Goal: Task Accomplishment & Management: Use online tool/utility

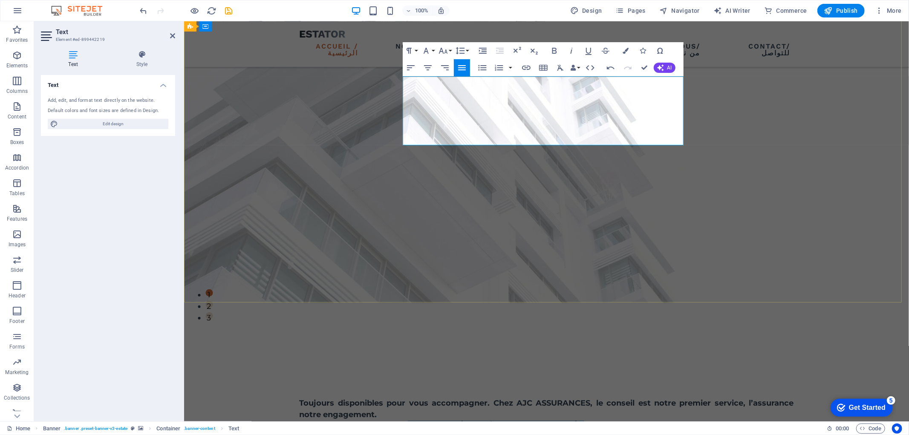
scroll to position [405, -1]
click at [484, 420] on p "دائمًا في خدمتكم لنرافقكم. في AJC للتأمين، النصيحة هي خدمتنا الأولى، والتأمين ه…" at bounding box center [546, 426] width 495 height 12
click at [562, 420] on p "دائمًا في خدمتكم لنرافقكم. في AJC للتأمين، النصيحة هي خدمتنا الأولى، والتأمين ه…" at bounding box center [546, 426] width 495 height 12
click at [557, 420] on p "دائمًا في خدمتكم لنرافقكم. في AJC للتأمين، النصيحة هي خدمتنا الأولى، والتأمين ه…" at bounding box center [546, 426] width 495 height 12
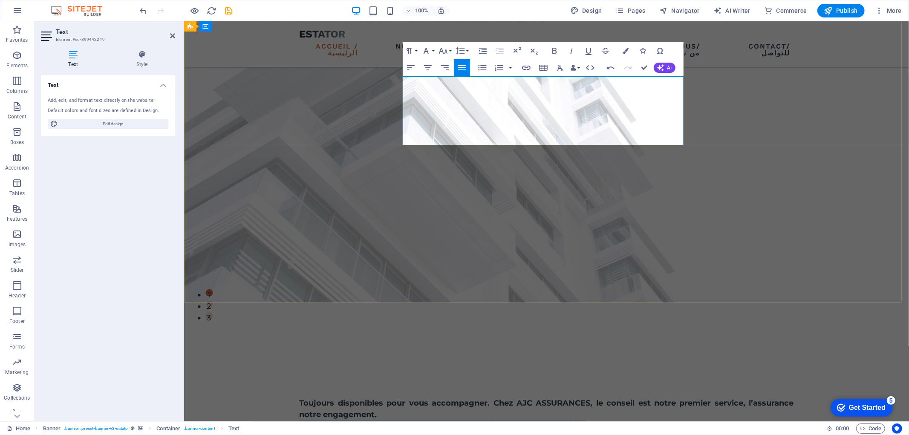
click at [557, 420] on p "دائمًا في خدمتكم لنرافقكم. في AJC للتأمين، النصيحة هي خدمتنا الأولى، والتأمين ه…" at bounding box center [546, 426] width 495 height 12
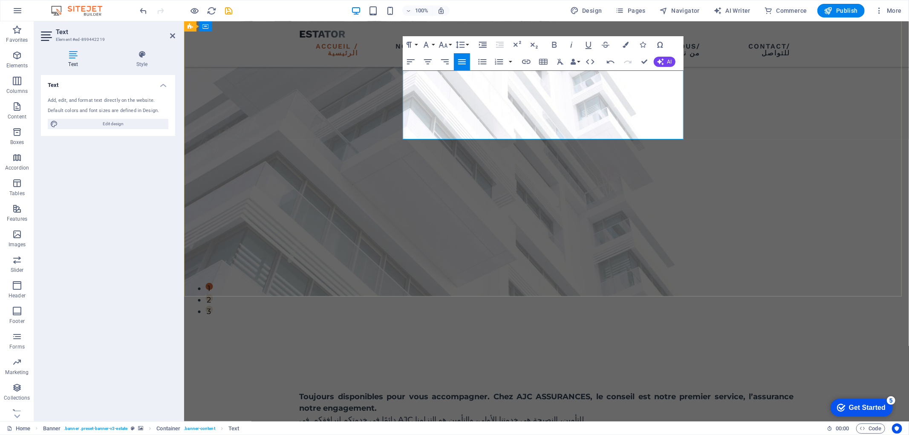
scroll to position [405, -1]
click at [530, 414] on p "دائمًا في خدمتكم لنرافقكم. في AJC للتأمين، النصيحة هي خدمتنا الأولى، والتأمين ه…" at bounding box center [546, 420] width 495 height 12
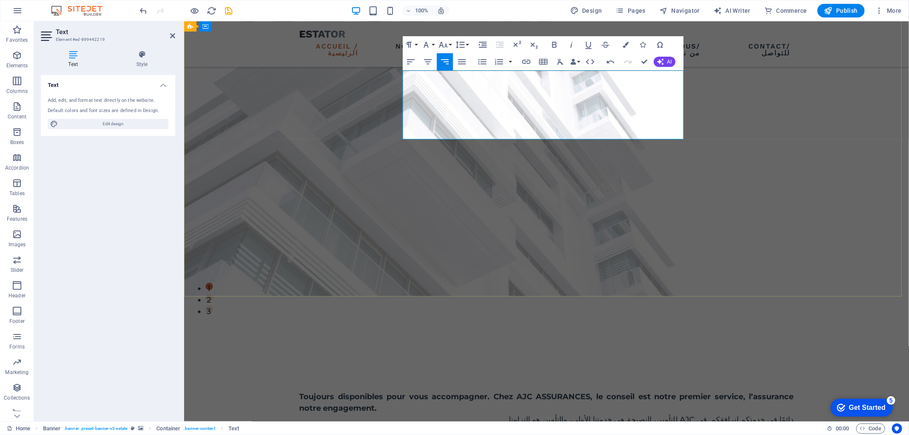
click at [572, 414] on p "دائمًا في خدمتكم لنرافقكم. في AJC للتأمين، النصيحة هي خدمتنا الأولى، والتأمين ه…" at bounding box center [546, 420] width 495 height 12
click at [553, 43] on icon "button" at bounding box center [554, 45] width 5 height 6
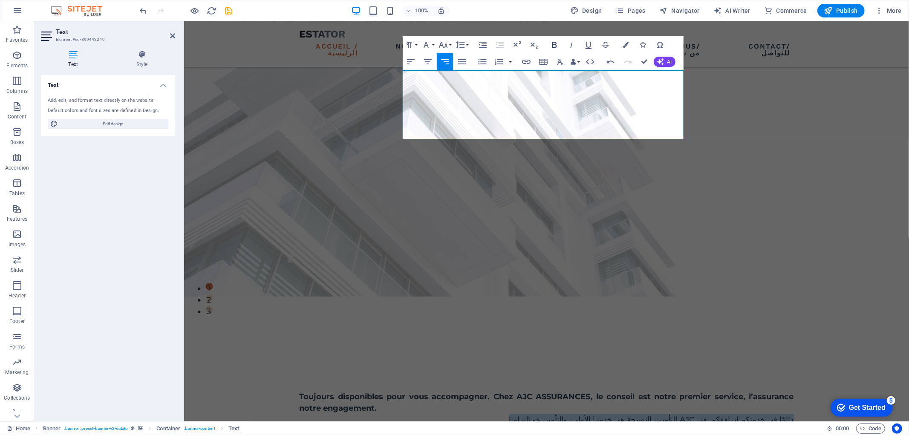
click at [553, 43] on icon "button" at bounding box center [554, 45] width 5 height 6
click at [417, 43] on button "Paragraph Format" at bounding box center [411, 44] width 16 height 17
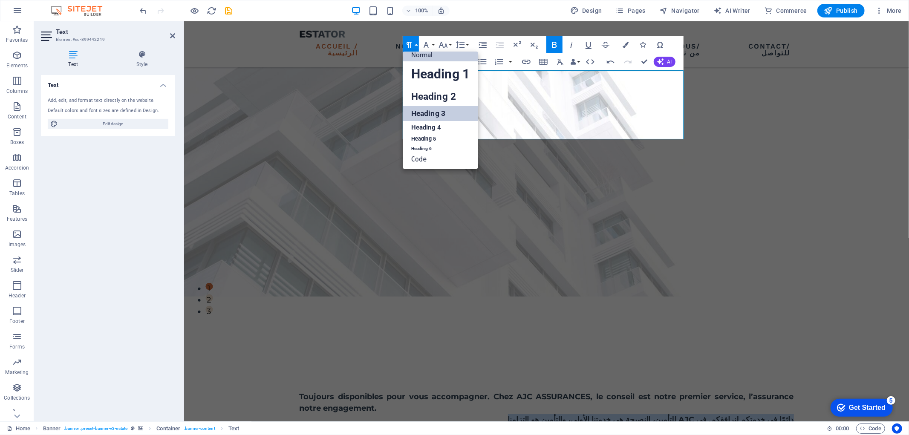
click at [439, 110] on link "Heading 3" at bounding box center [440, 113] width 75 height 15
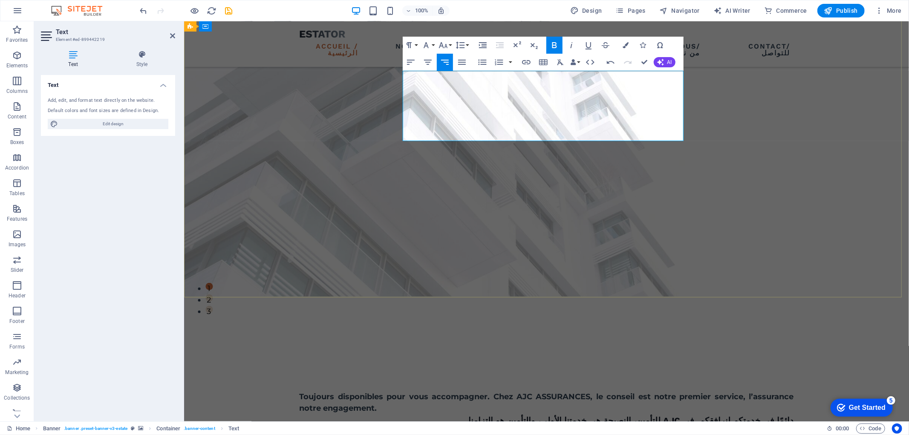
scroll to position [124, 0]
click at [534, 428] on p at bounding box center [546, 434] width 495 height 12
click at [534, 416] on strong "دائمًا في خدمتكم لنرافقكم. في AJC للتأمين، النصيحة هي خدمتنا الأولى، والتأمين ه…" at bounding box center [631, 421] width 325 height 10
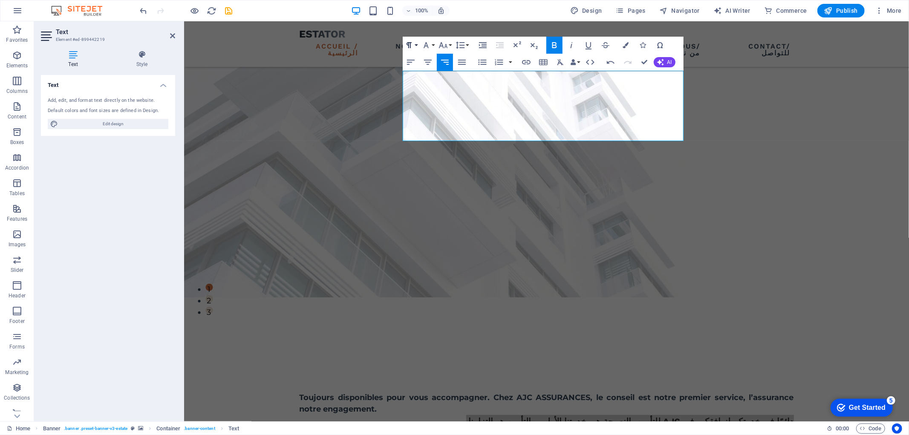
click at [411, 46] on icon "button" at bounding box center [409, 45] width 10 height 10
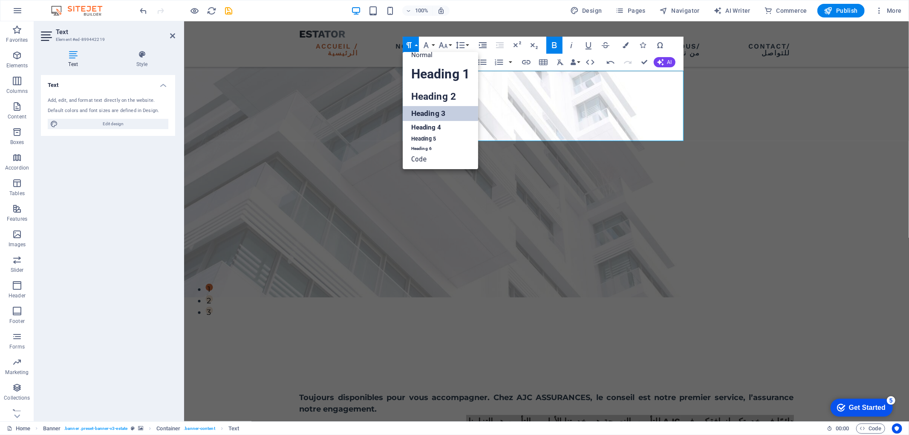
scroll to position [6, 0]
click at [438, 97] on link "Heading 2" at bounding box center [440, 96] width 75 height 19
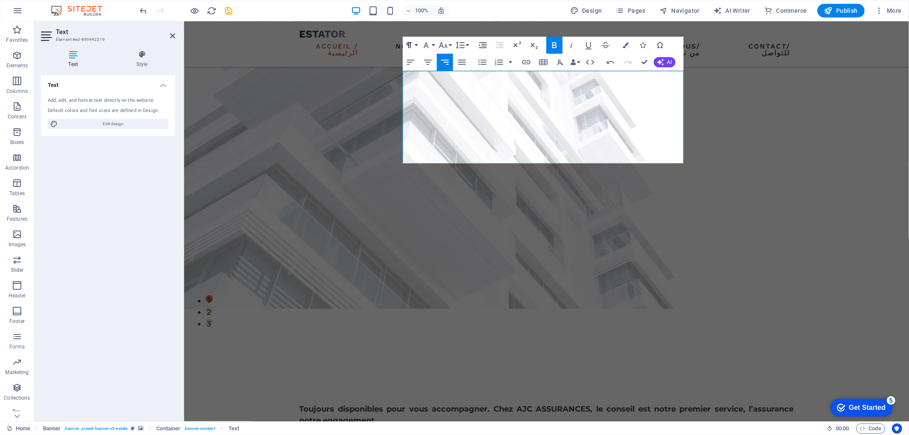
click at [417, 43] on button "Paragraph Format" at bounding box center [411, 45] width 16 height 17
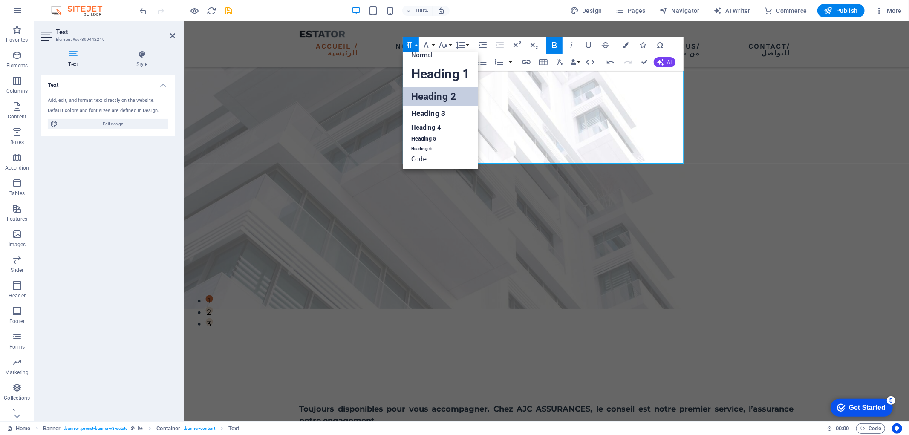
scroll to position [6, 0]
click at [430, 112] on link "Heading 3" at bounding box center [440, 114] width 75 height 15
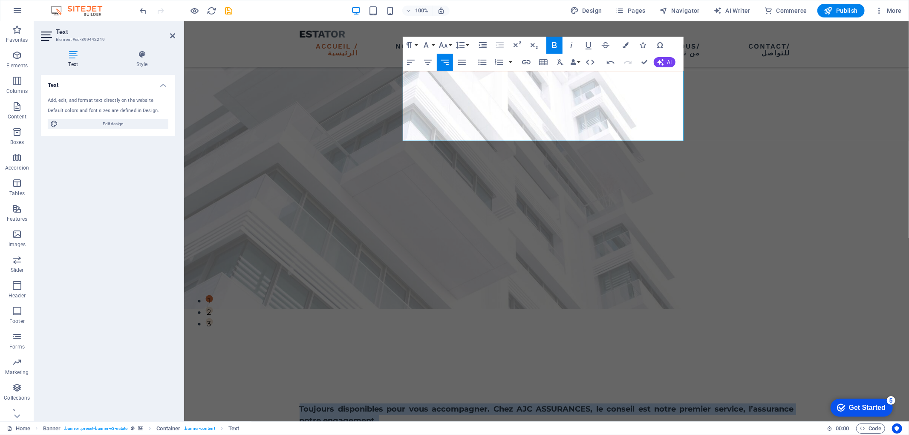
scroll to position [124, 0]
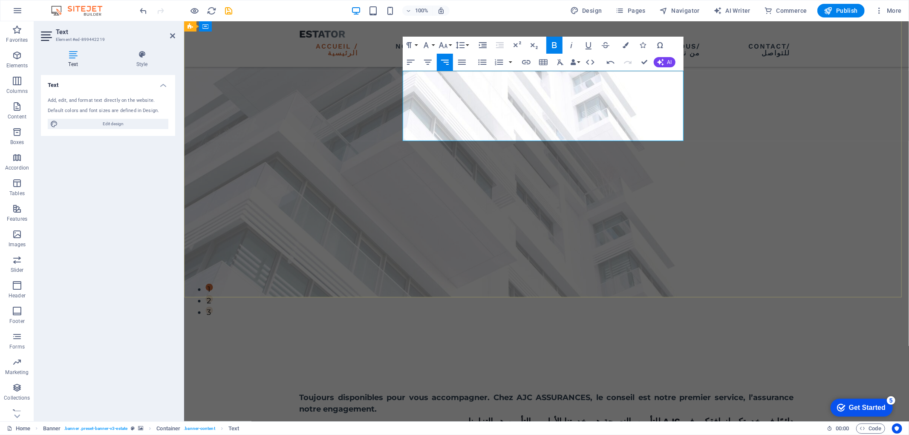
click at [541, 297] on div "Toujours disponibles pour vous accompagner. Chez AJC ASSURANCES, le conseil est…" at bounding box center [546, 412] width 725 height 231
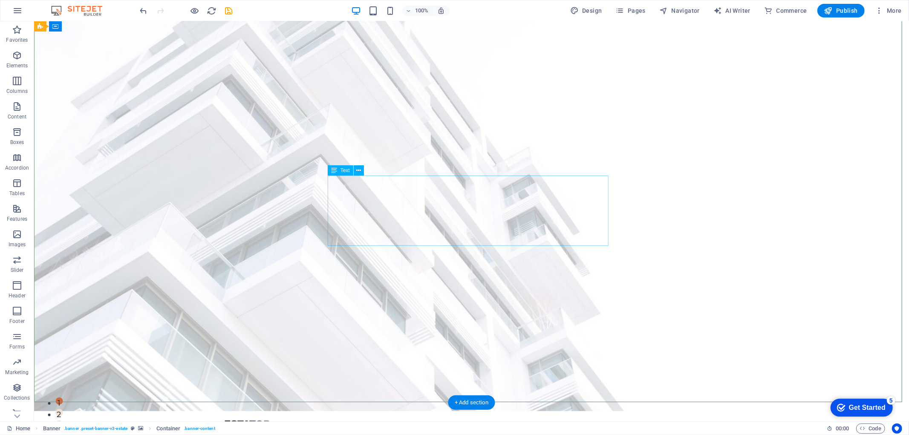
scroll to position [0, 0]
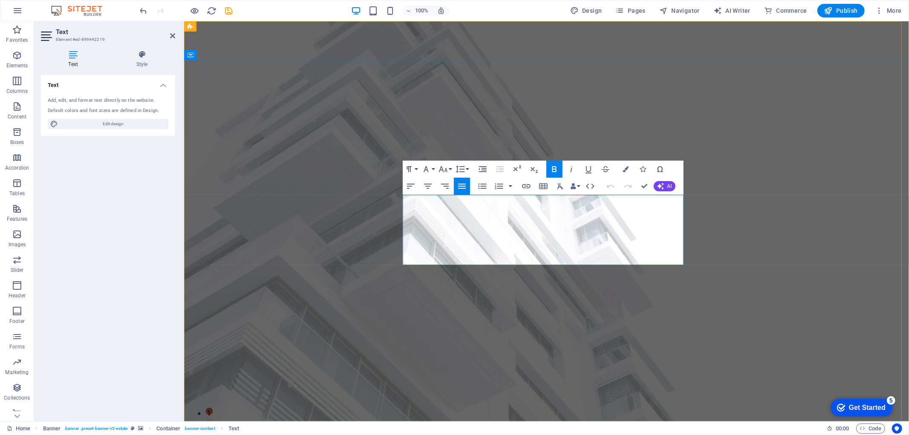
click at [139, 68] on div "Text Style Text Add, edit, and format text directly on the website. Default col…" at bounding box center [108, 232] width 134 height 365
click at [139, 61] on h4 "Style" at bounding box center [142, 59] width 67 height 18
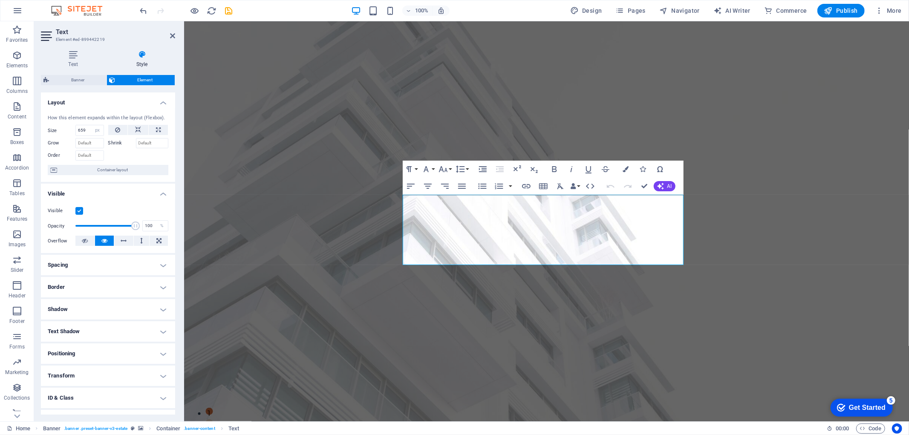
click at [160, 267] on h4 "Spacing" at bounding box center [108, 265] width 134 height 20
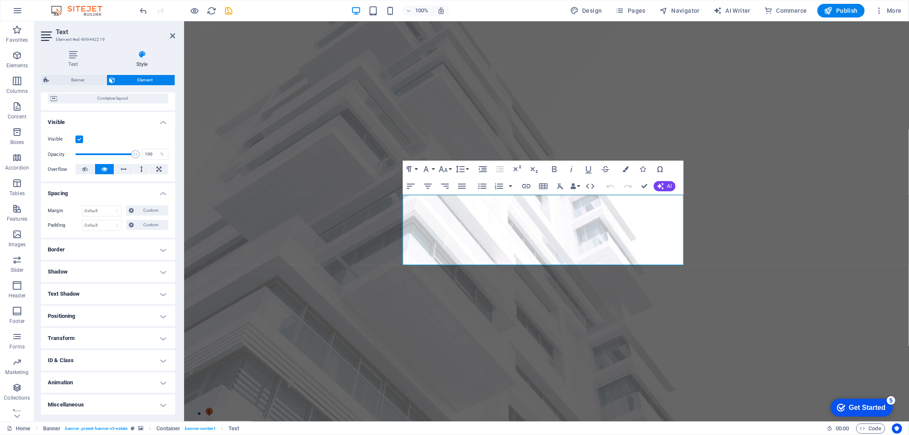
click at [135, 251] on h4 "Border" at bounding box center [108, 250] width 134 height 20
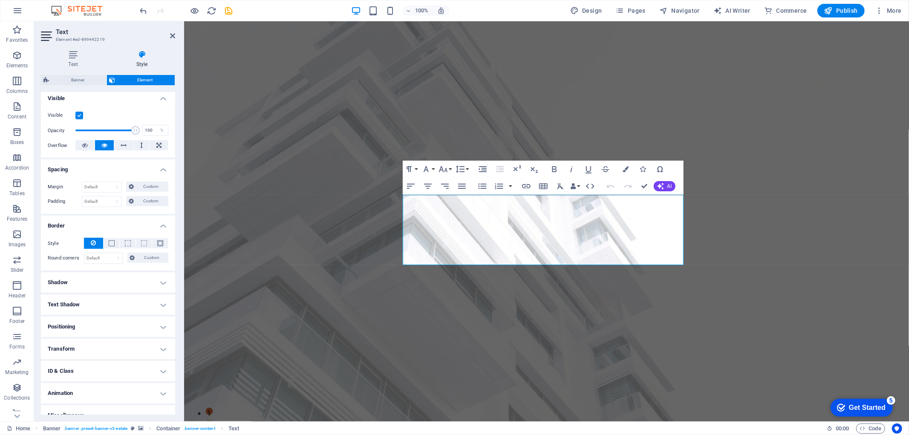
scroll to position [106, 0]
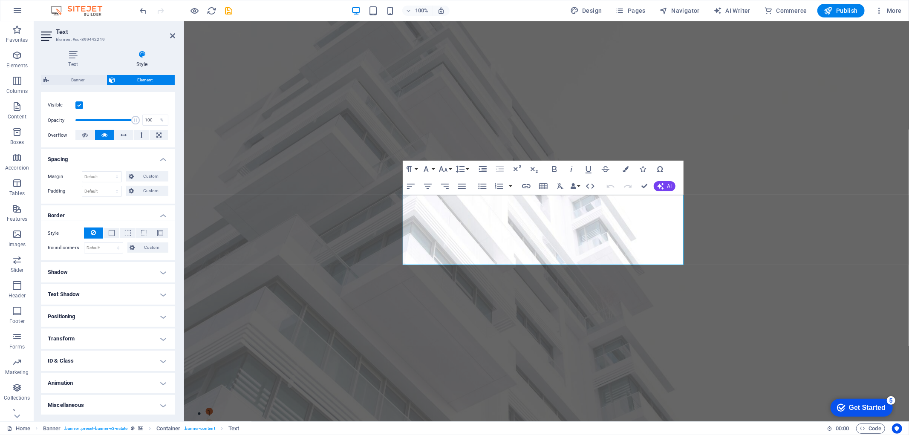
click at [104, 292] on h4 "Text Shadow" at bounding box center [108, 294] width 134 height 20
click at [74, 330] on h4 "Positioning" at bounding box center [108, 336] width 134 height 20
click at [75, 354] on span "Static" at bounding box center [77, 353] width 10 height 10
click at [93, 353] on span "Relative" at bounding box center [97, 353] width 14 height 10
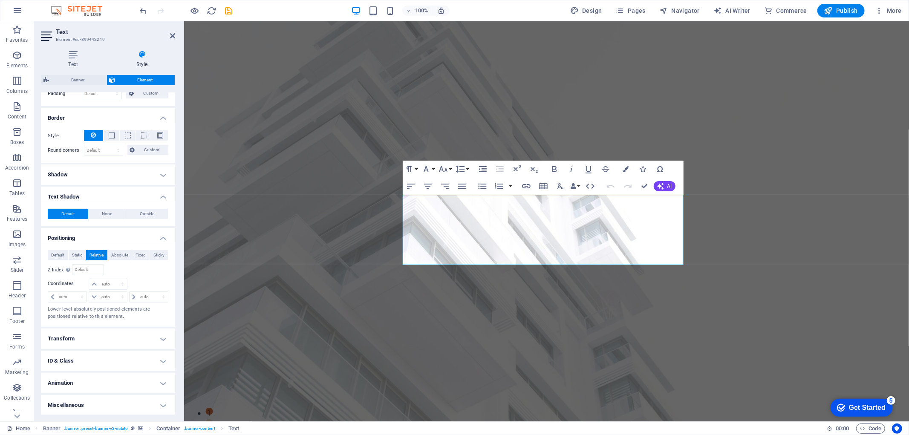
scroll to position [204, 0]
click at [139, 298] on select "auto px rem % em" at bounding box center [149, 297] width 38 height 10
select select "rem"
click at [154, 292] on select "auto px rem % em" at bounding box center [149, 297] width 38 height 10
type input "0"
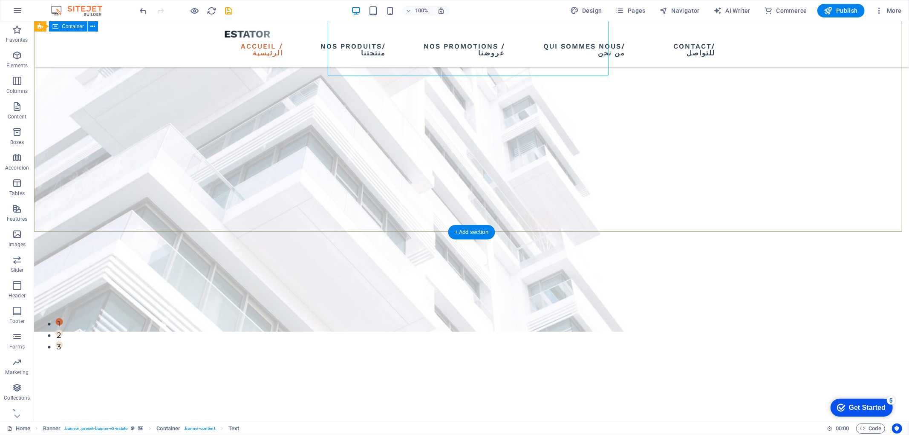
scroll to position [189, 0]
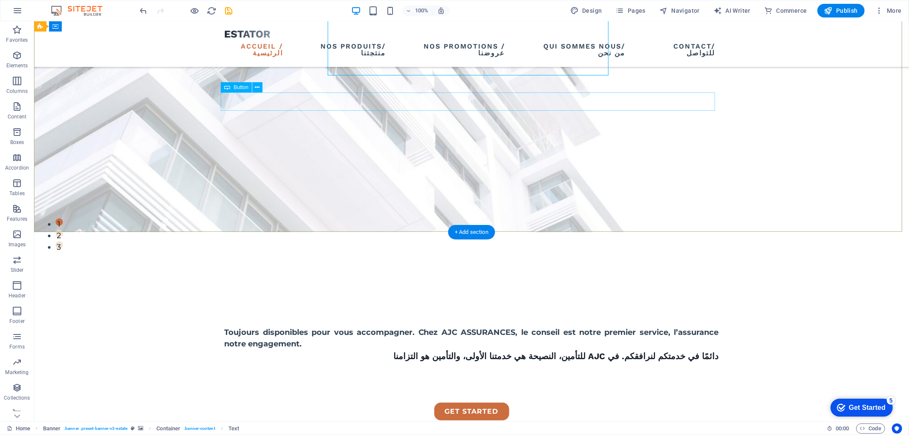
click at [475, 403] on div "get started" at bounding box center [471, 412] width 495 height 18
click at [464, 403] on div "get started" at bounding box center [471, 412] width 495 height 18
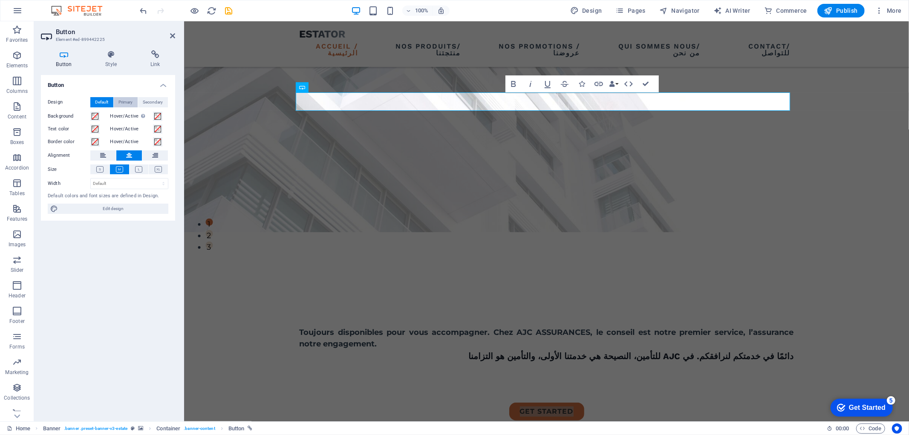
click at [124, 100] on span "Primary" at bounding box center [126, 102] width 14 height 10
click at [144, 101] on span "Secondary" at bounding box center [153, 102] width 20 height 10
click at [126, 104] on span "Primary" at bounding box center [126, 102] width 14 height 10
click at [109, 104] on button "Default" at bounding box center [101, 102] width 23 height 10
click at [116, 185] on select "Default px rem % em vh vw" at bounding box center [129, 184] width 77 height 10
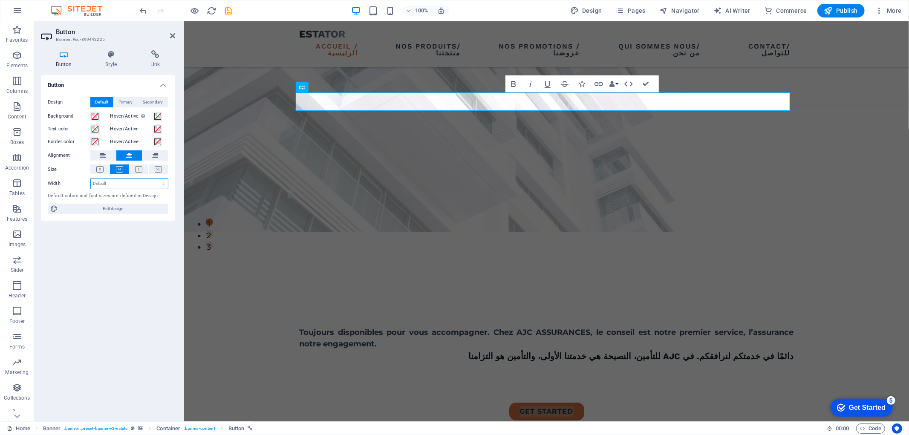
click at [116, 185] on select "Default px rem % em vh vw" at bounding box center [129, 184] width 77 height 10
click at [133, 101] on span "Primary" at bounding box center [126, 102] width 14 height 10
click at [146, 102] on span "Secondary" at bounding box center [153, 102] width 20 height 10
click at [109, 101] on button "Default" at bounding box center [101, 102] width 23 height 10
click at [122, 184] on select "Default px rem % em vh vw" at bounding box center [129, 184] width 77 height 10
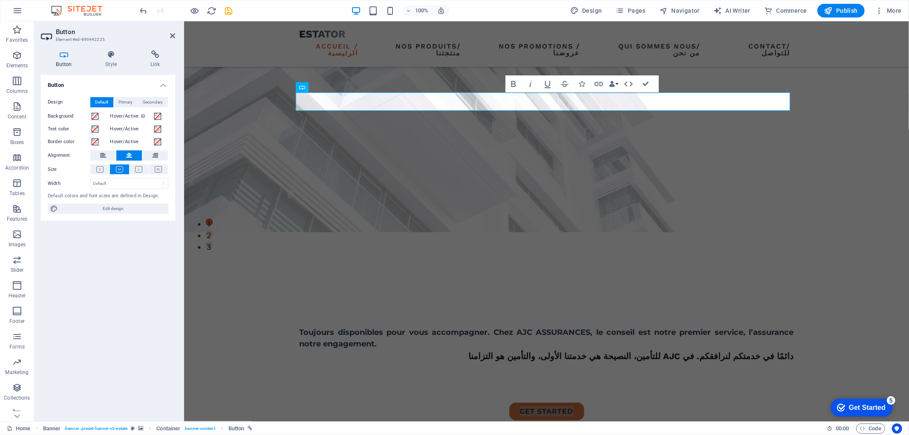
click at [69, 258] on div "Button Design Default Primary Secondary Background Hover/Active Switch to previ…" at bounding box center [108, 245] width 134 height 340
drag, startPoint x: 73, startPoint y: 208, endPoint x: 242, endPoint y: 82, distance: 210.9
click at [73, 208] on span "Edit design" at bounding box center [113, 209] width 105 height 10
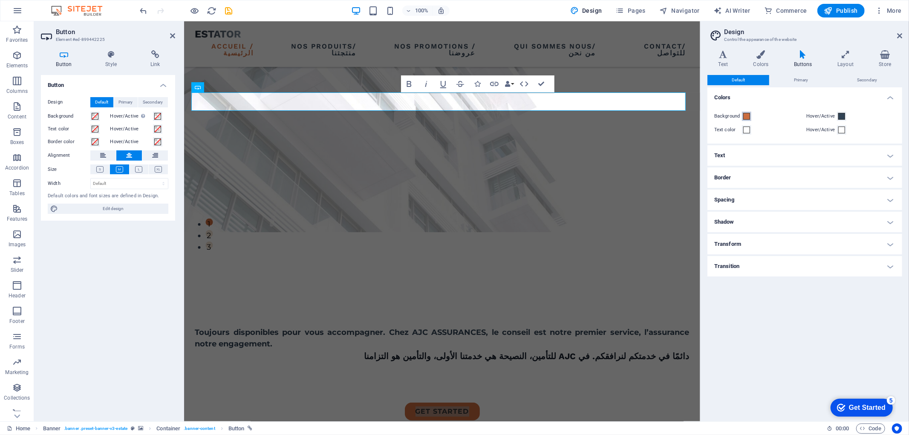
click at [745, 116] on span at bounding box center [747, 116] width 7 height 7
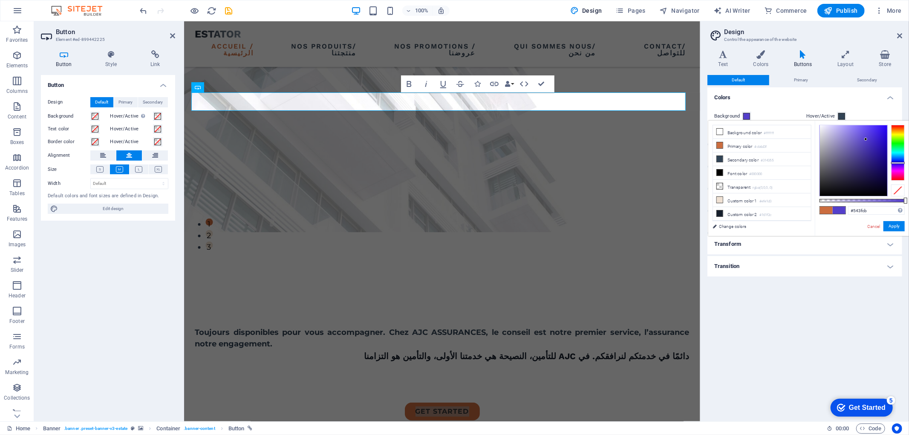
click at [900, 163] on div at bounding box center [899, 152] width 14 height 55
click at [899, 159] on div at bounding box center [899, 152] width 14 height 55
click at [888, 130] on div at bounding box center [862, 161] width 85 height 72
click at [885, 131] on div at bounding box center [853, 160] width 67 height 71
type input "#0744e9"
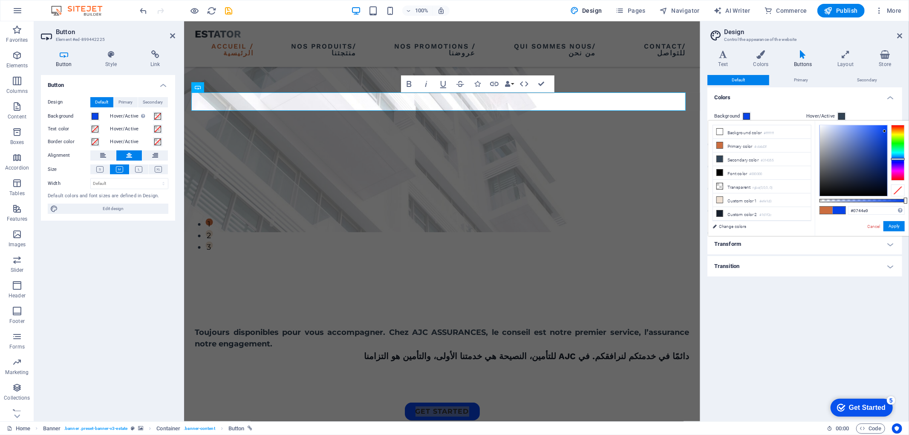
click at [891, 244] on h4 "Transform" at bounding box center [805, 244] width 195 height 20
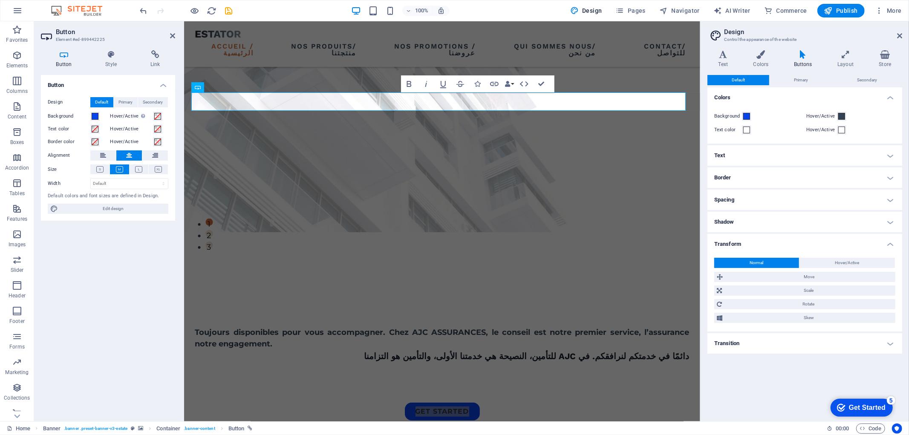
click at [861, 404] on div "Get Started" at bounding box center [867, 408] width 37 height 8
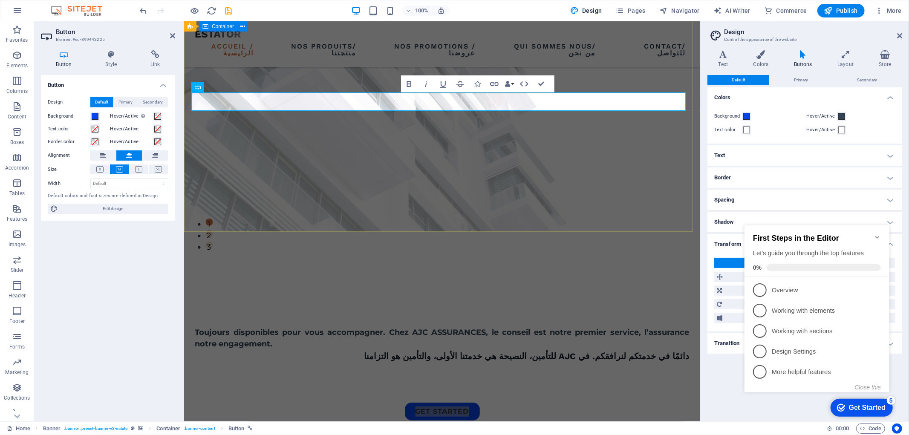
click at [458, 232] on div "Toujours disponibles pour vous accompagner. Chez AJC ASSURANCES, le conseil est…" at bounding box center [442, 347] width 516 height 231
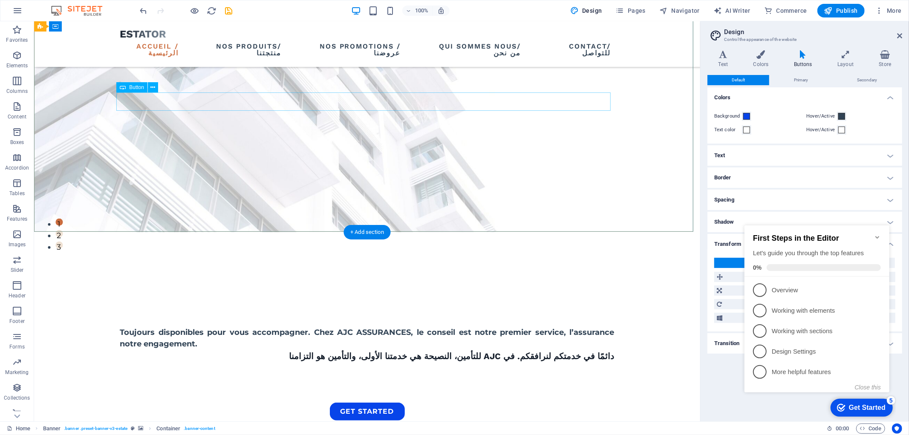
click at [367, 403] on div "get started" at bounding box center [367, 412] width 495 height 18
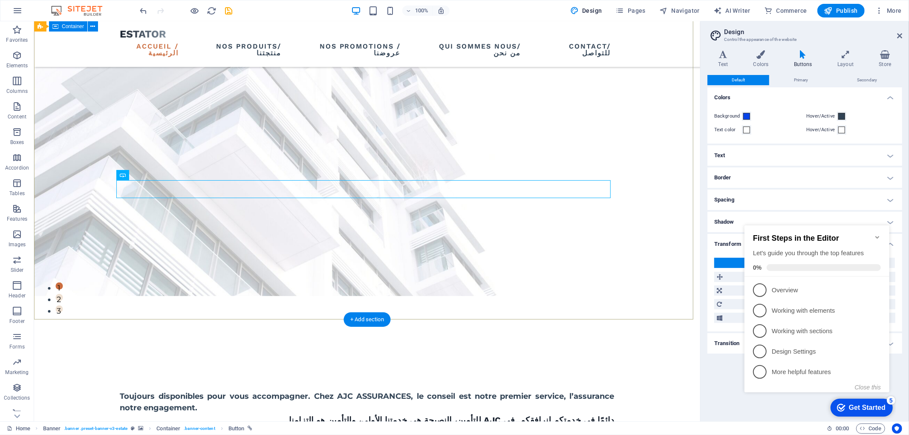
scroll to position [142, 0]
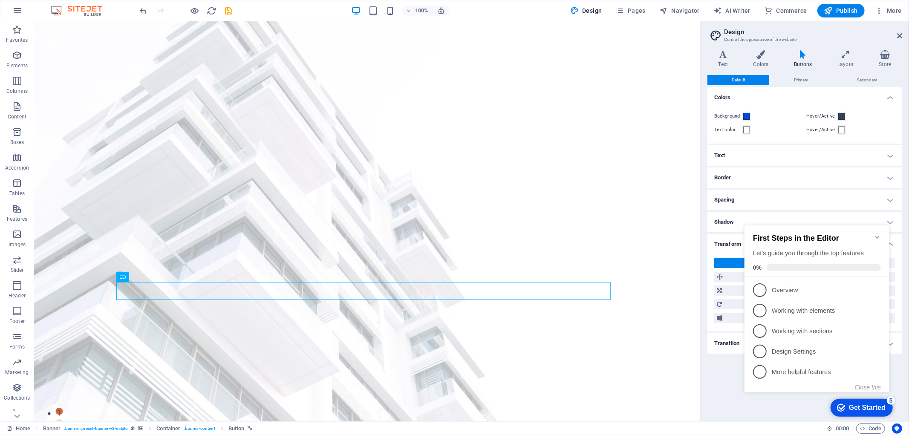
click at [883, 156] on h4 "Text" at bounding box center [805, 155] width 195 height 20
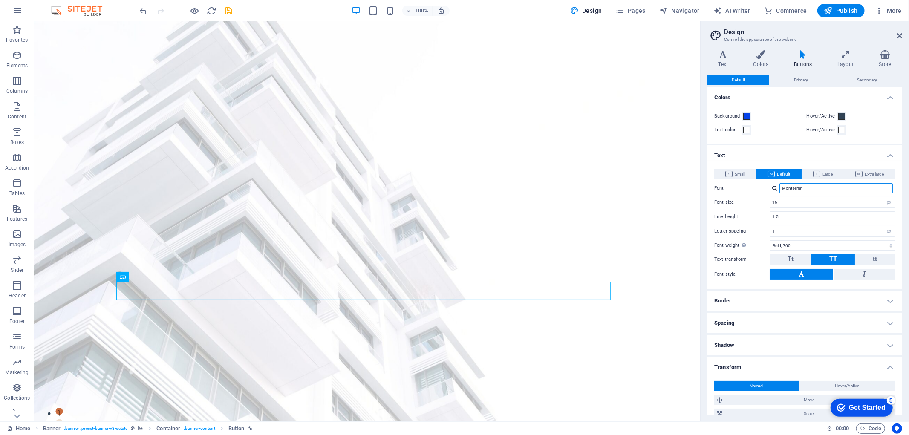
click at [821, 185] on input "Montserrat" at bounding box center [836, 188] width 113 height 10
type input "FF"
click at [821, 185] on input "FF" at bounding box center [836, 188] width 113 height 10
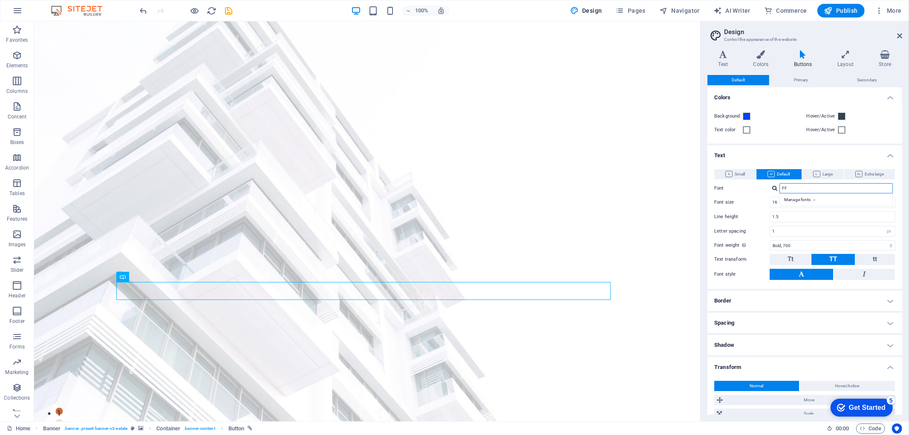
type input "F"
type input "d"
type input "D"
type input "NOS PRODUITS"
type input "/"
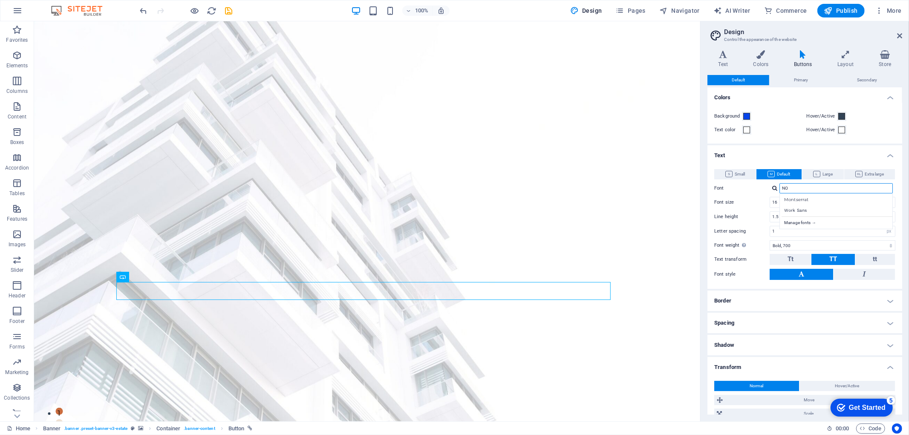
type input "NO"
type input "P"
type input "N"
click at [807, 197] on div "Montserrat" at bounding box center [838, 199] width 113 height 9
type input "Montserrat"
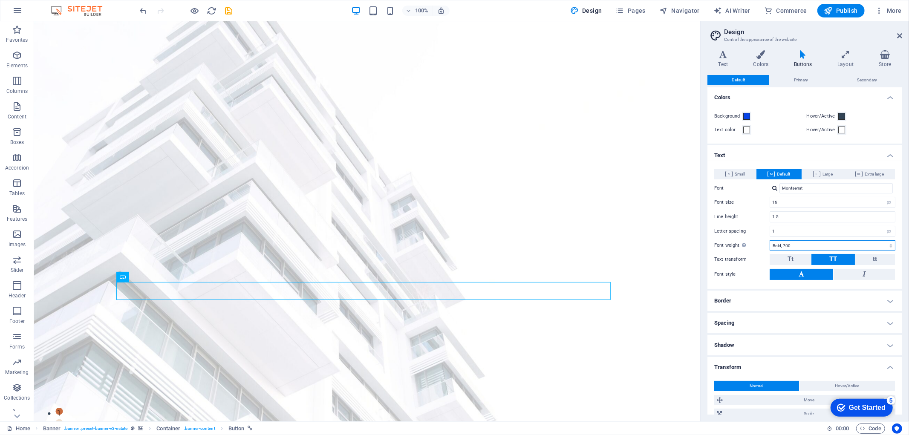
click at [792, 248] on select "Thin, 100 Extra-light, 200 Light, 300 Regular, 400 Medium, 500 Semi-bold, 600 B…" at bounding box center [833, 245] width 126 height 10
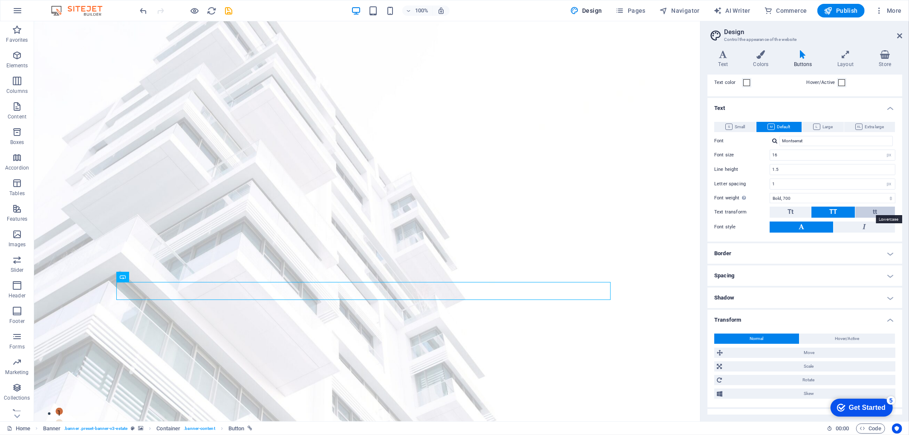
click at [873, 211] on span "tt" at bounding box center [875, 212] width 4 height 8
click at [830, 213] on span "TT" at bounding box center [834, 212] width 8 height 8
click at [788, 211] on span "Tt" at bounding box center [791, 212] width 6 height 8
click at [866, 223] on button at bounding box center [864, 227] width 61 height 11
click at [842, 208] on button "TT" at bounding box center [833, 212] width 43 height 11
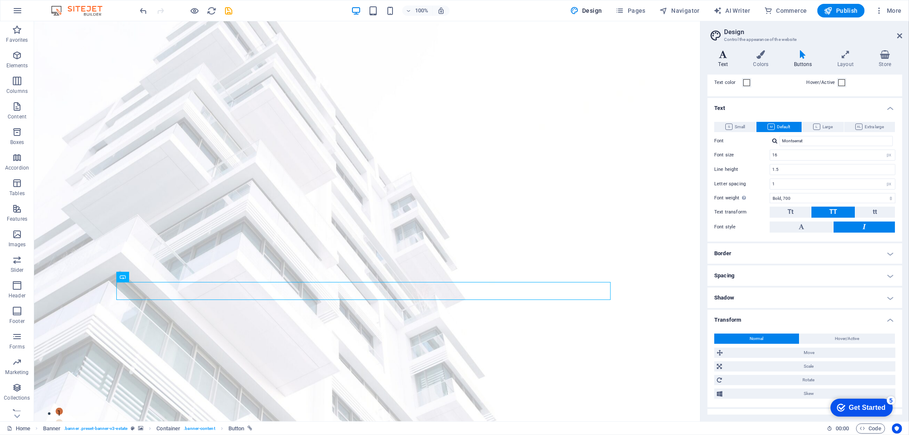
click at [723, 59] on h4 "Text" at bounding box center [725, 59] width 35 height 18
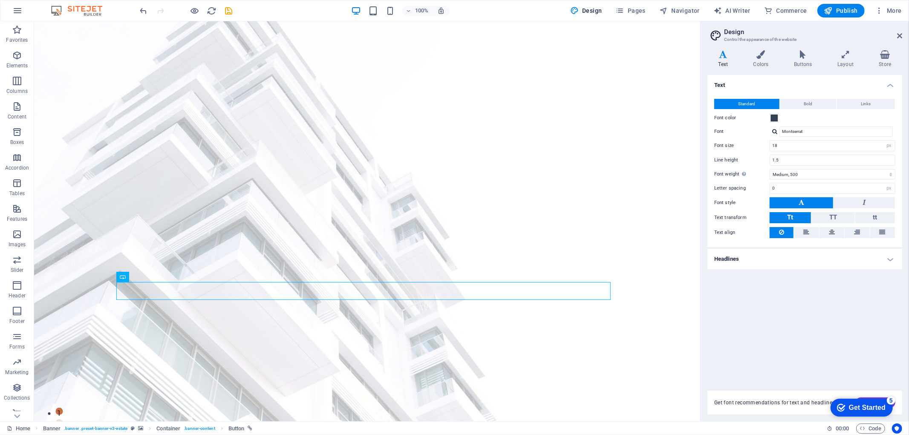
click at [894, 258] on h4 "Headlines" at bounding box center [805, 259] width 195 height 20
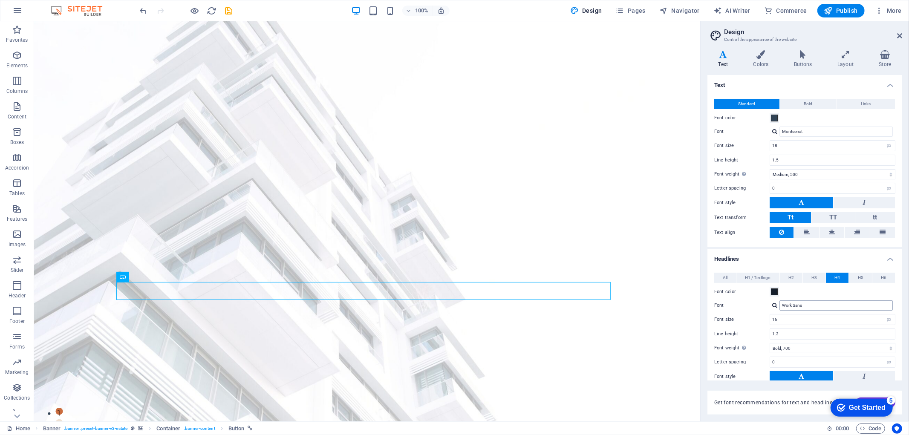
scroll to position [67, 0]
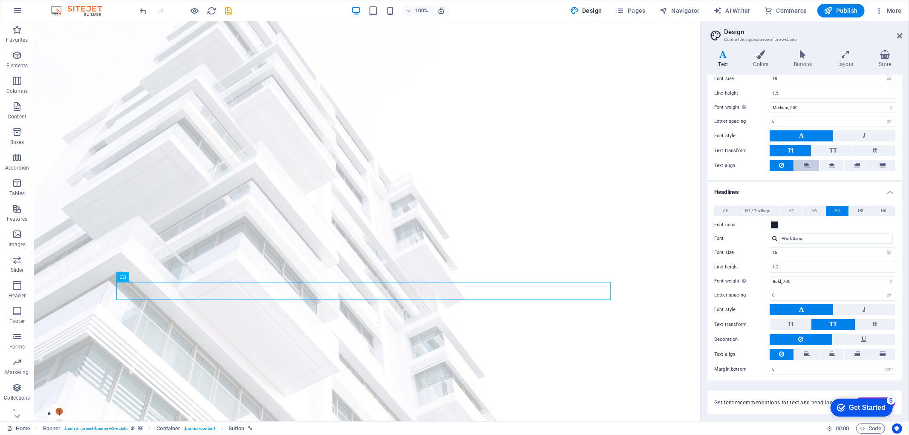
click at [806, 165] on icon at bounding box center [807, 165] width 6 height 10
click at [782, 162] on icon at bounding box center [781, 165] width 5 height 10
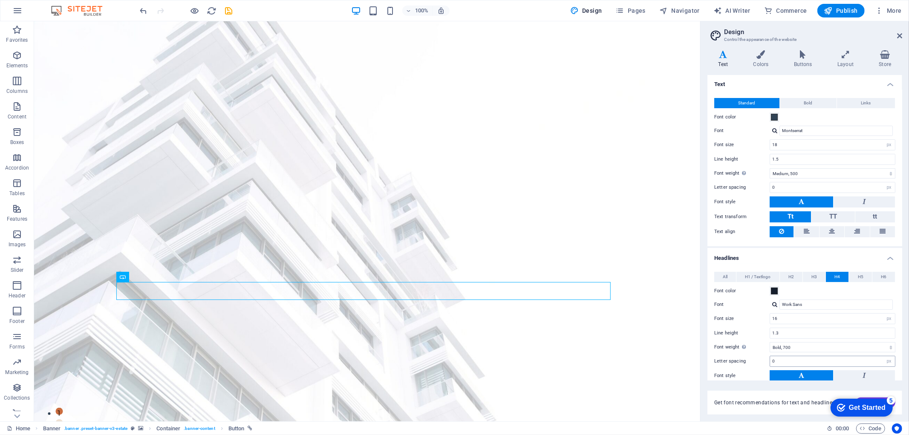
scroll to position [0, 0]
click at [809, 307] on input "Work Sans" at bounding box center [836, 306] width 113 height 10
type input "Work G"
click at [809, 307] on input "Work G" at bounding box center [836, 306] width 113 height 10
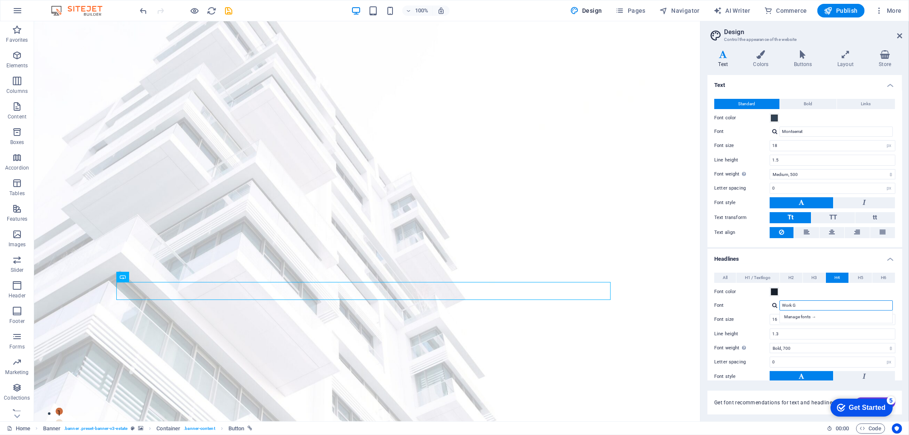
click at [809, 307] on input "Work G" at bounding box center [836, 306] width 113 height 10
click at [809, 306] on input "Work G" at bounding box center [836, 306] width 113 height 10
click at [805, 296] on div "All H1 / Textlogo H2 H3 H4 H5 H6 Font color Font Work Sans Line height 1.5 Font…" at bounding box center [805, 357] width 198 height 186
click at [799, 326] on div "Work Sans" at bounding box center [838, 327] width 113 height 9
type input "Work Sans"
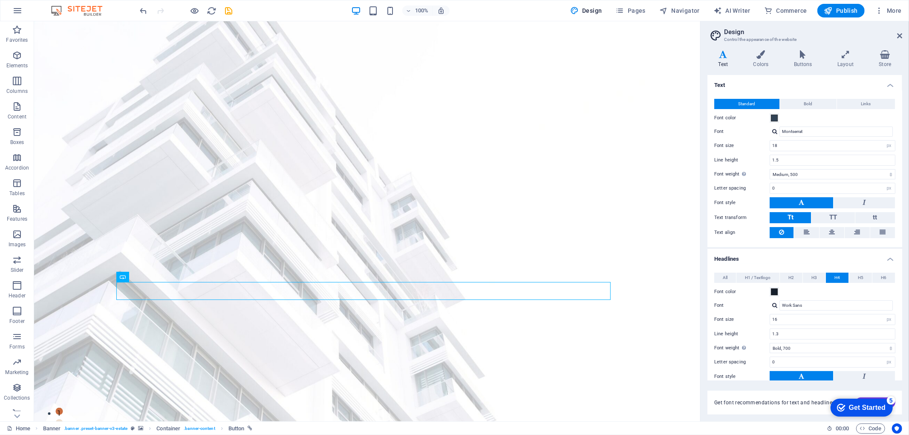
click at [810, 291] on div "Font color" at bounding box center [805, 292] width 181 height 10
click at [812, 275] on span "H3" at bounding box center [815, 278] width 6 height 10
click at [794, 275] on span "H2" at bounding box center [792, 278] width 6 height 10
click at [762, 278] on span "H1 / Textlogo" at bounding box center [758, 278] width 26 height 10
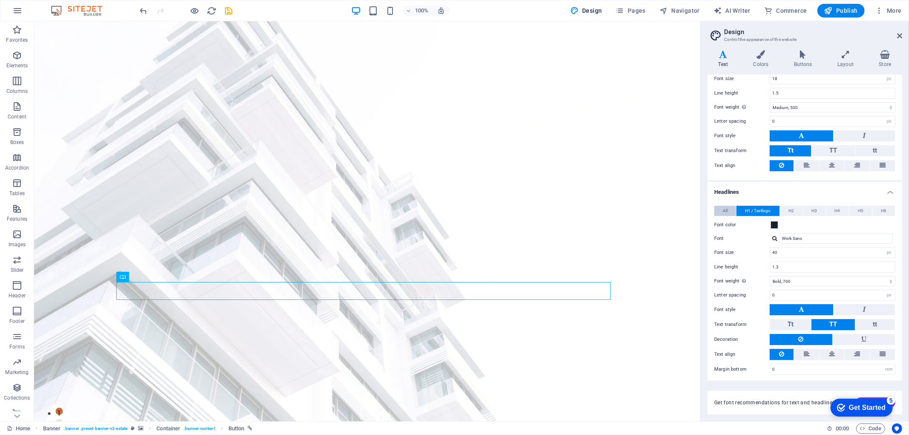
click at [728, 207] on button "All" at bounding box center [726, 211] width 22 height 10
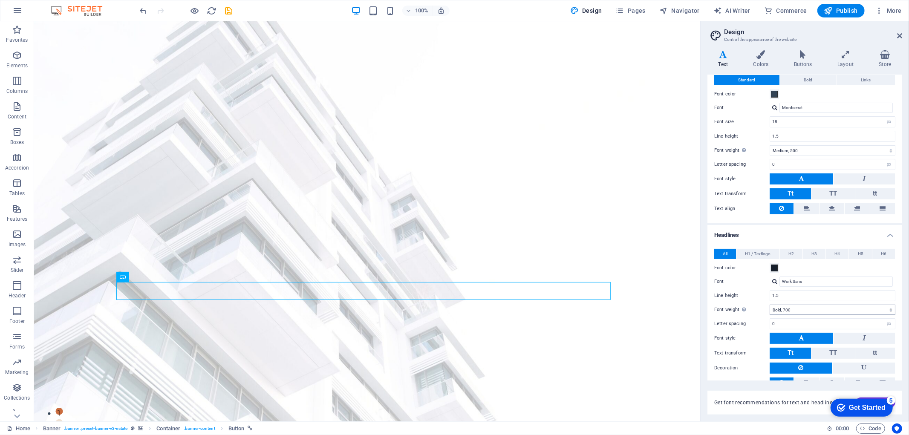
scroll to position [0, 0]
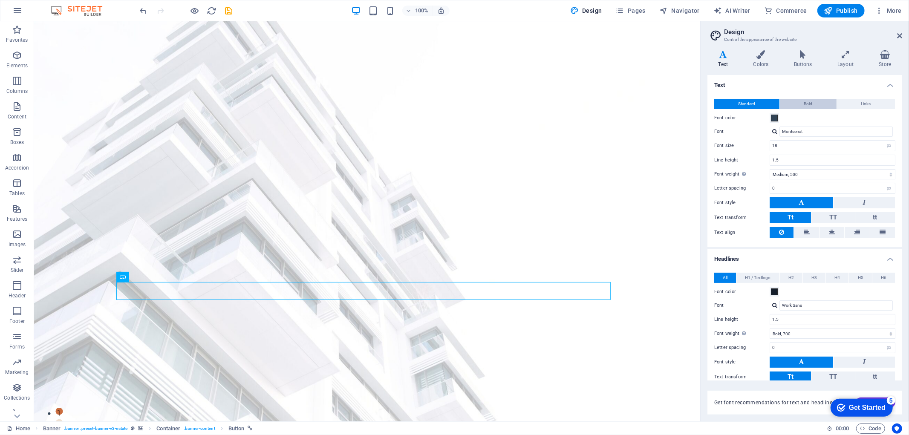
click at [813, 100] on button "Bold" at bounding box center [808, 104] width 57 height 10
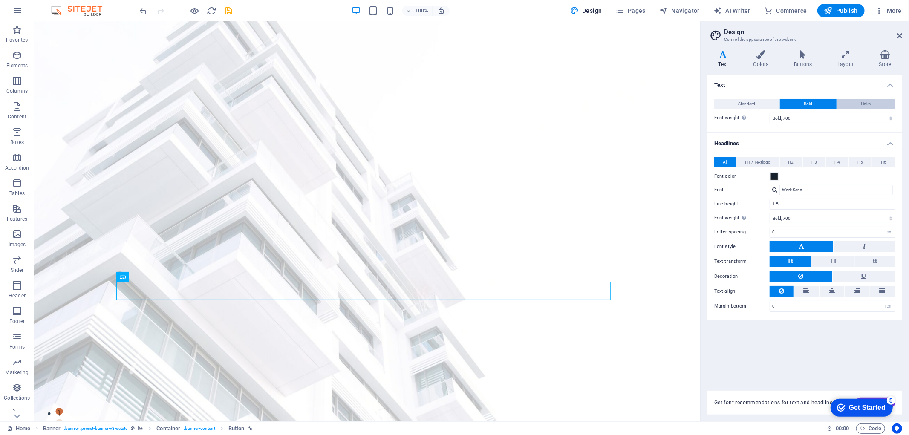
click at [872, 99] on button "Links" at bounding box center [866, 104] width 58 height 10
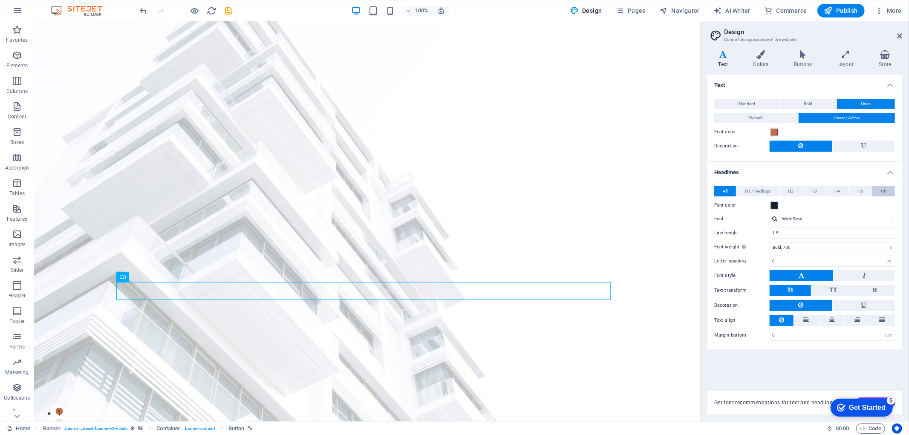
click at [883, 189] on span "H6" at bounding box center [884, 191] width 6 height 10
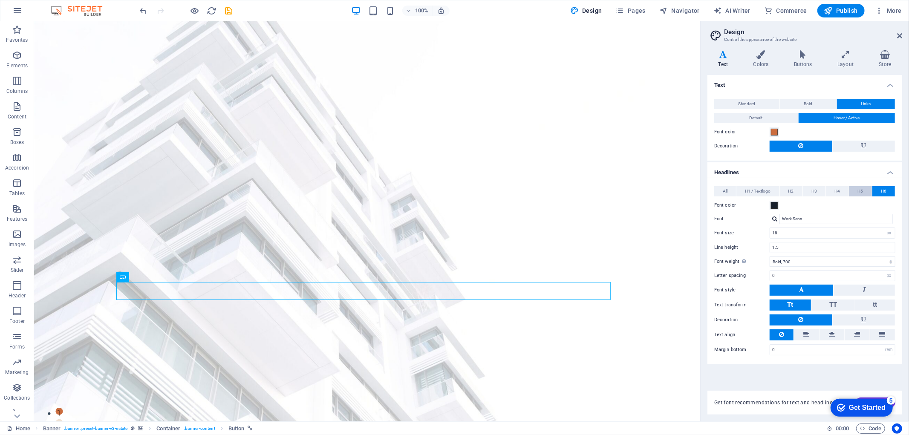
click at [858, 192] on span "H5" at bounding box center [861, 191] width 6 height 10
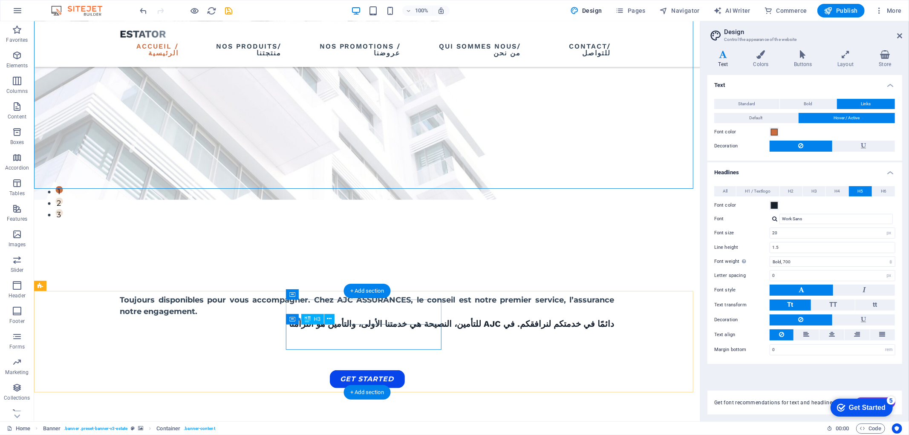
scroll to position [237, 0]
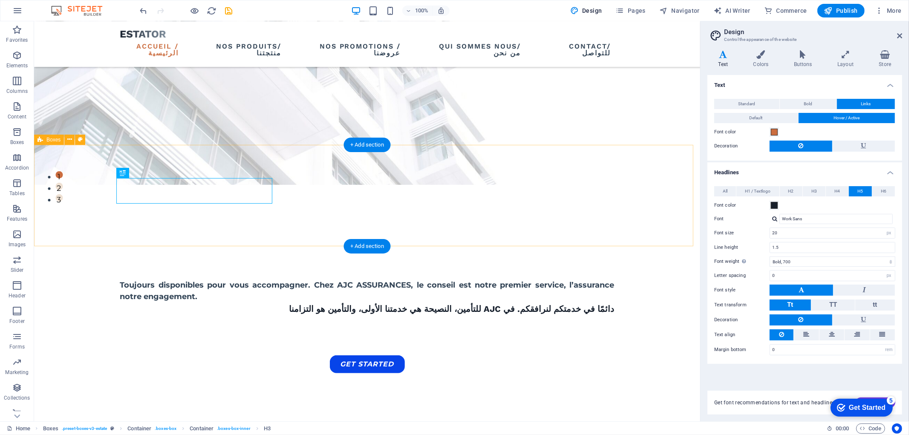
scroll to position [379, 0]
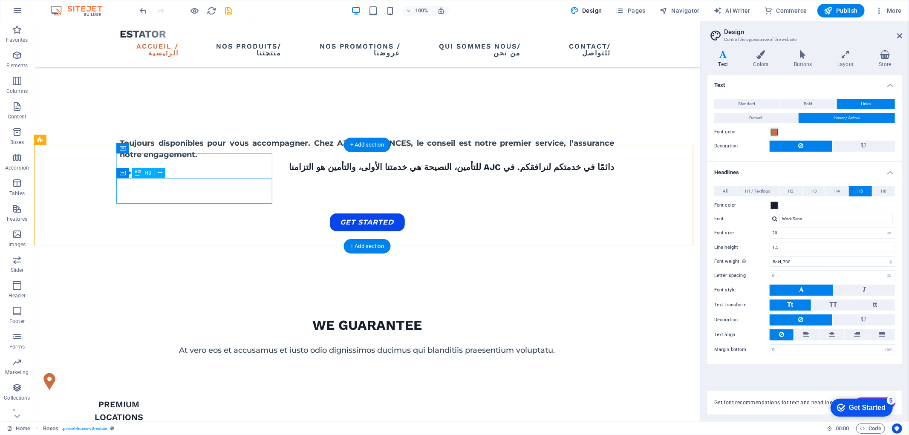
click at [196, 398] on div "premium locations" at bounding box center [119, 411] width 156 height 26
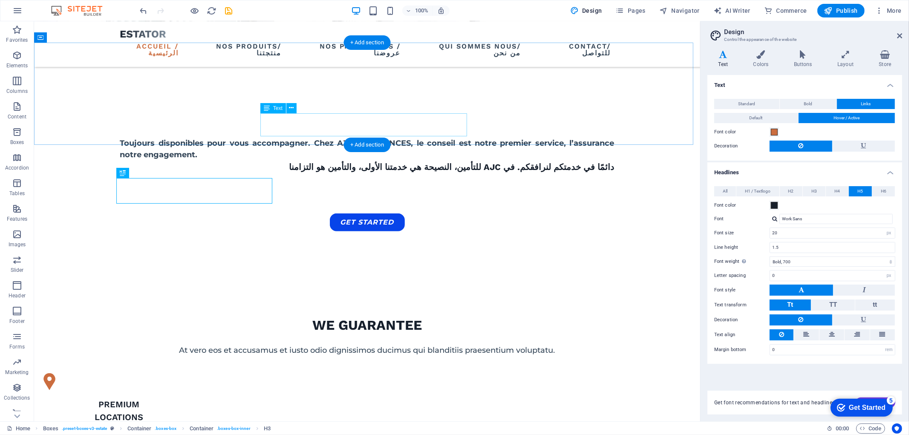
click at [308, 345] on div "At vero eos et accusamus et iusto odio dignissimos ducimus qui blanditiis praes…" at bounding box center [367, 351] width 495 height 12
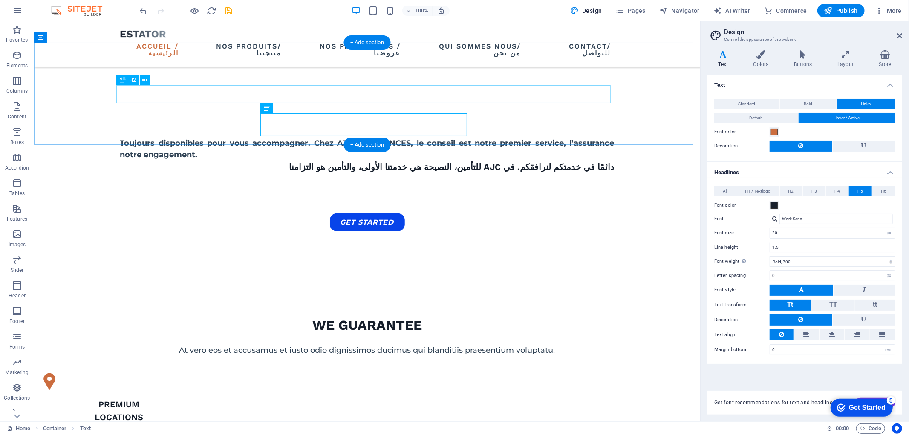
click at [378, 316] on div "we guarantee" at bounding box center [367, 325] width 495 height 18
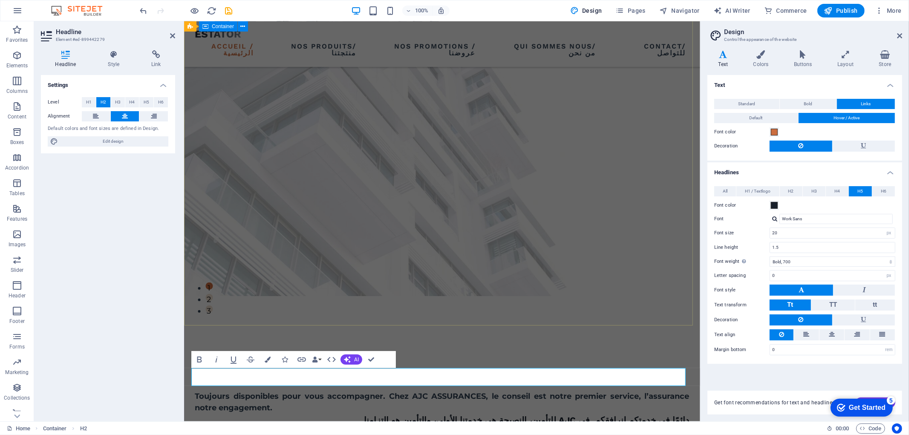
scroll to position [95, 0]
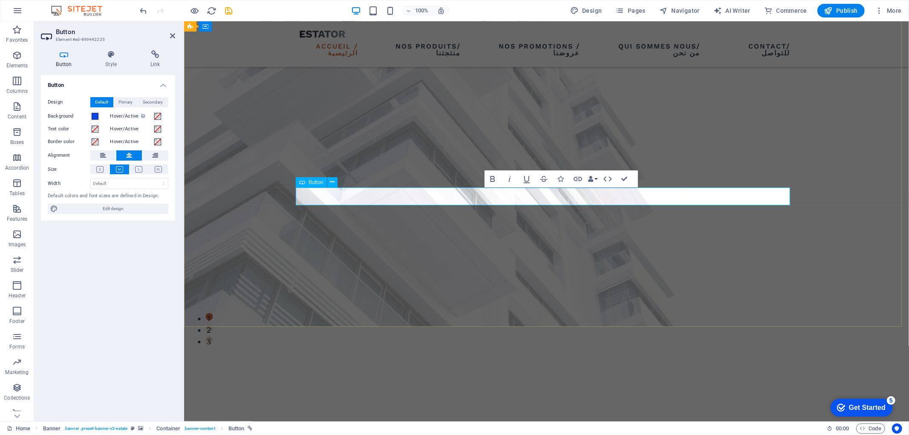
scroll to position [0, -1]
click at [590, 327] on div "Toujours disponibles pour vous accompagner. Chez AJC ASSURANCES, le conseil est…" at bounding box center [546, 442] width 725 height 231
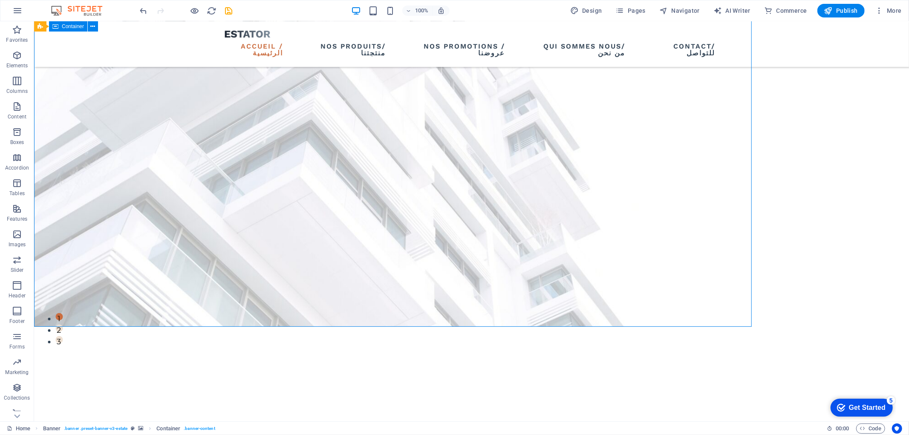
click at [479, 327] on div "Toujours disponibles pour vous accompagner. Chez AJC ASSURANCES, le conseil est…" at bounding box center [471, 442] width 875 height 231
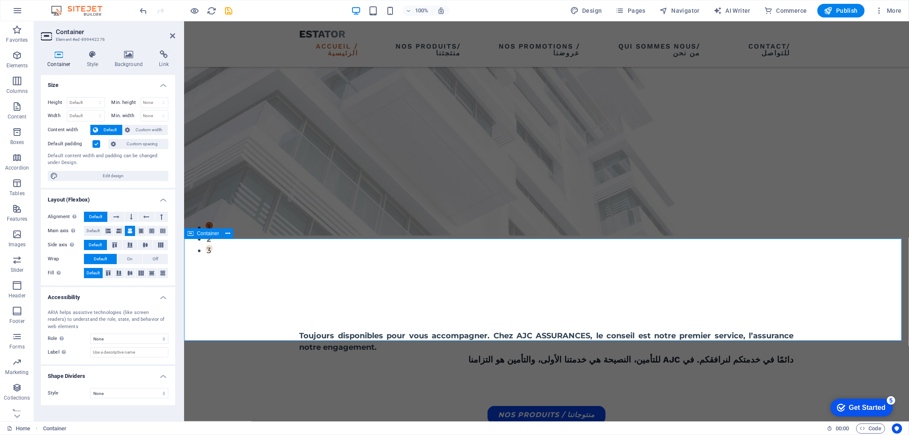
scroll to position [189, 0]
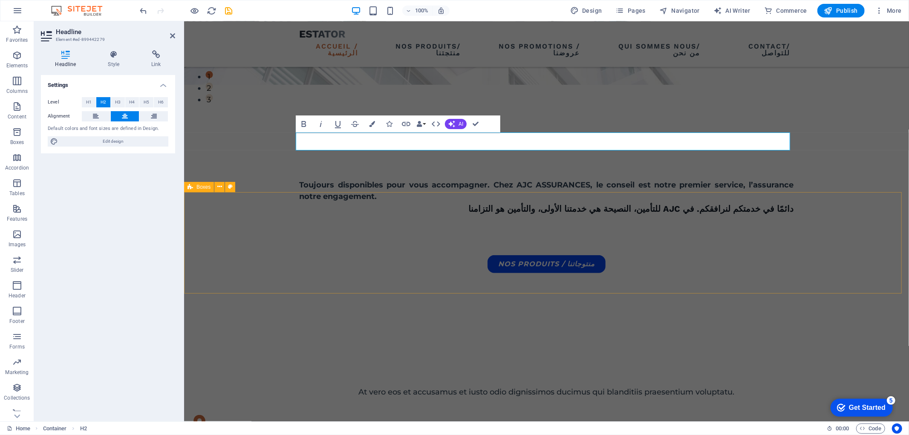
scroll to position [331, 0]
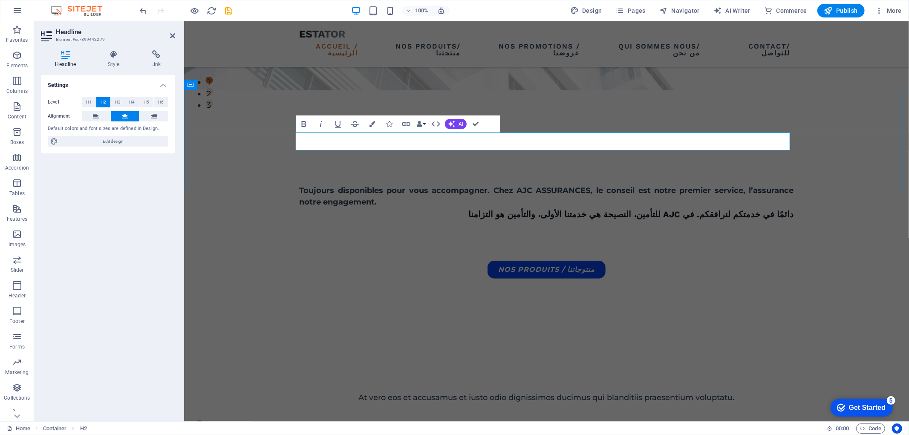
click at [550, 364] on h2 at bounding box center [546, 373] width 495 height 18
click at [556, 364] on h2 at bounding box center [546, 373] width 495 height 18
click at [550, 364] on h2 at bounding box center [546, 373] width 495 height 18
click at [593, 392] on div "At vero eos et accusamus et iusto odio dignissimos ducimus qui blanditiis praes…" at bounding box center [546, 398] width 495 height 12
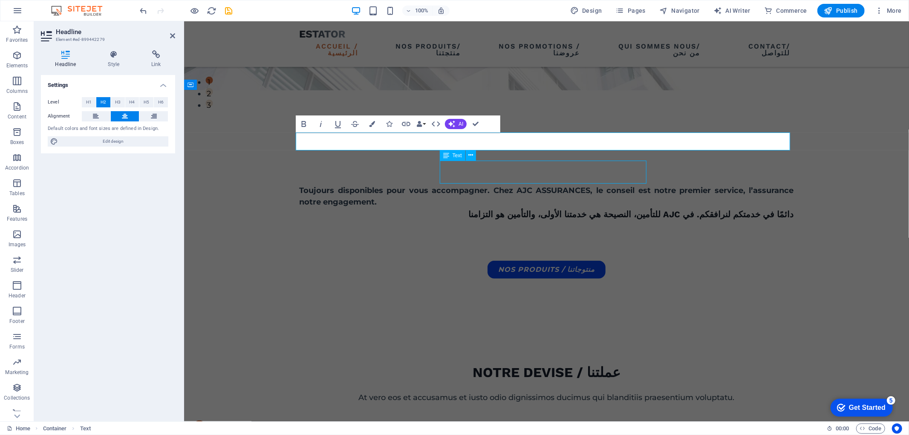
click at [680, 392] on div "At vero eos et accusamus et iusto odio dignissimos ducimus qui blanditiis praes…" at bounding box center [546, 398] width 495 height 12
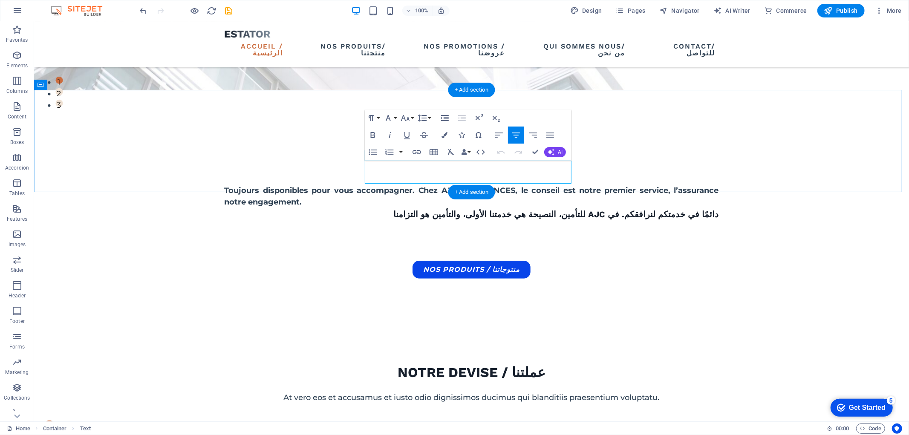
click at [479, 392] on p "At vero eos et accusamus et iusto odio dignissimos ducimus qui blanditiis praes…" at bounding box center [471, 398] width 495 height 12
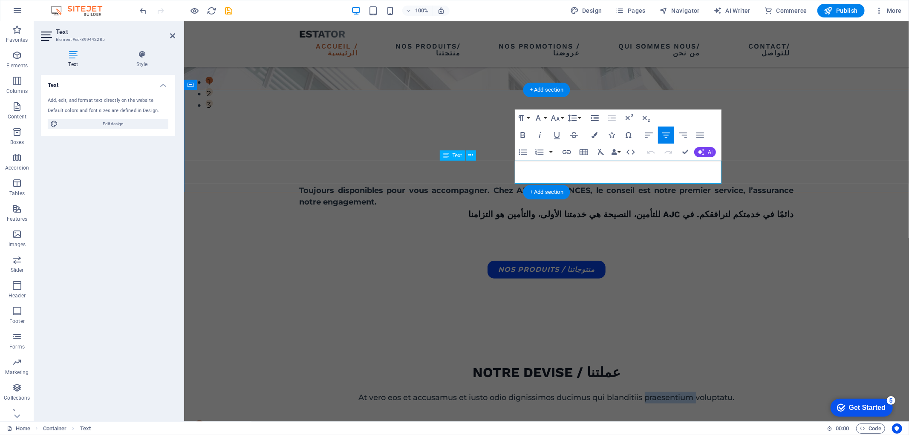
click at [479, 392] on p "At vero eos et accusamus et iusto odio dignissimos ducimus qui blanditiis praes…" at bounding box center [546, 398] width 495 height 12
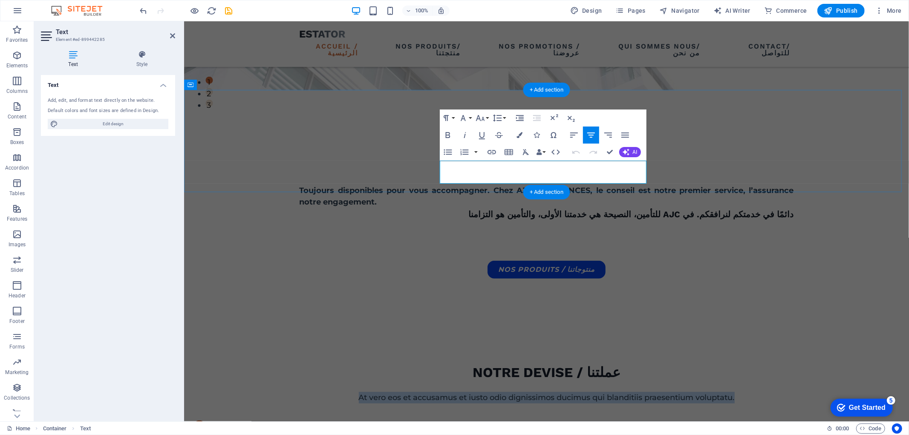
click at [479, 392] on p "At vero eos et accusamus et iusto odio dignissimos ducimus qui blanditiis praes…" at bounding box center [546, 398] width 495 height 12
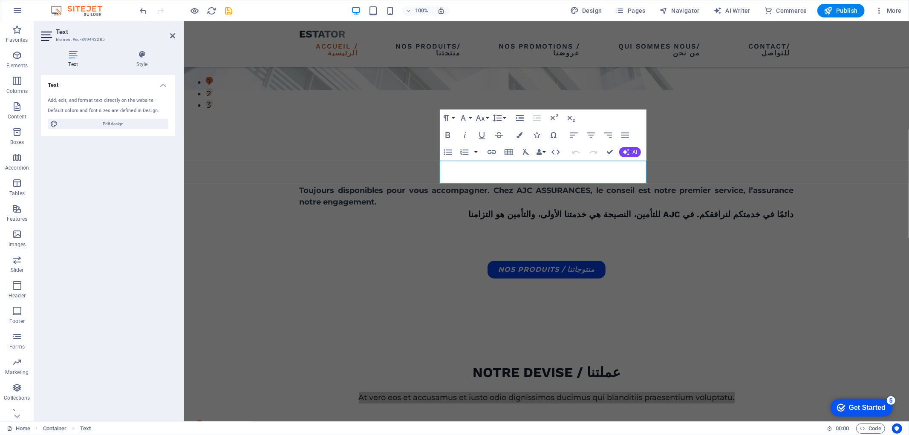
drag, startPoint x: 45, startPoint y: 233, endPoint x: 162, endPoint y: 0, distance: 260.7
click at [45, 233] on div "Text Add, edit, and format text directly on the website. Default colors and fon…" at bounding box center [108, 245] width 134 height 340
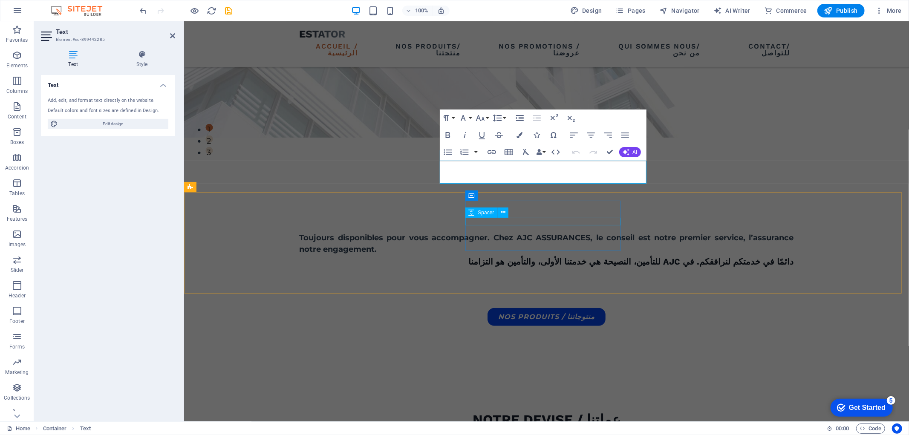
scroll to position [331, 0]
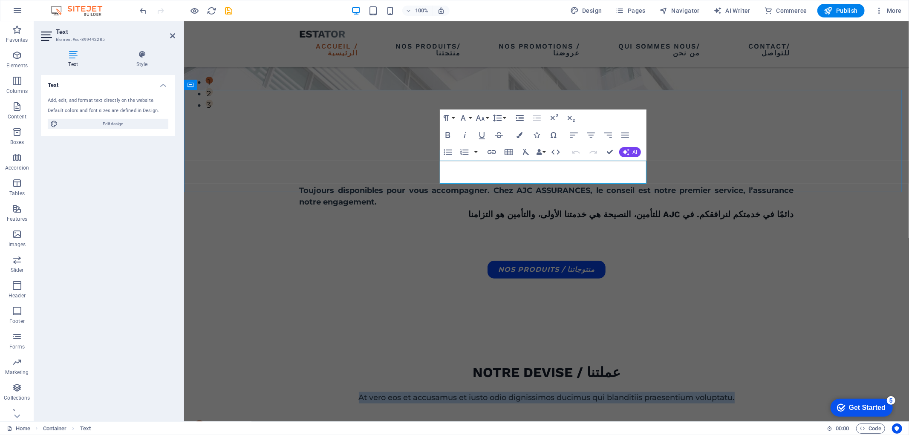
click at [543, 392] on p "At vero eos et accusamus et iusto odio dignissimos ducimus qui blanditiis praes…" at bounding box center [546, 398] width 495 height 12
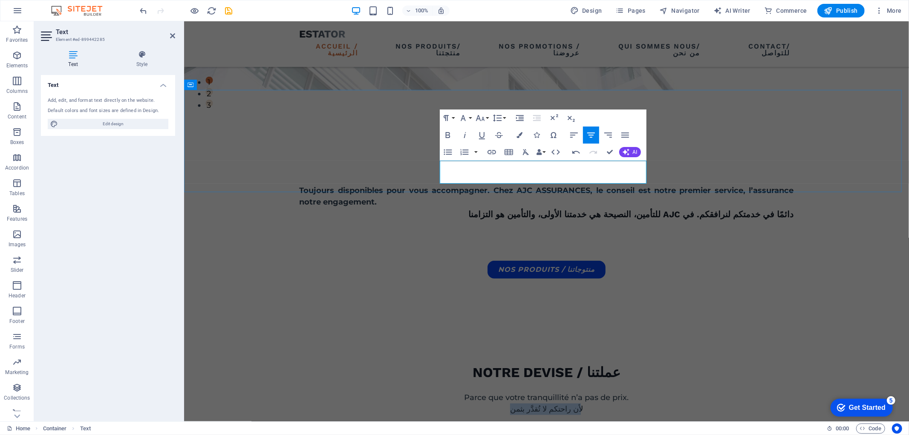
drag, startPoint x: 570, startPoint y: 175, endPoint x: 504, endPoint y: 174, distance: 65.7
click at [504, 403] on p "لأن راحتكم لا تُقدَّر بثمن" at bounding box center [546, 409] width 495 height 12
click at [449, 129] on button "Bold" at bounding box center [448, 135] width 16 height 17
click at [471, 116] on button "Font Family" at bounding box center [465, 118] width 16 height 17
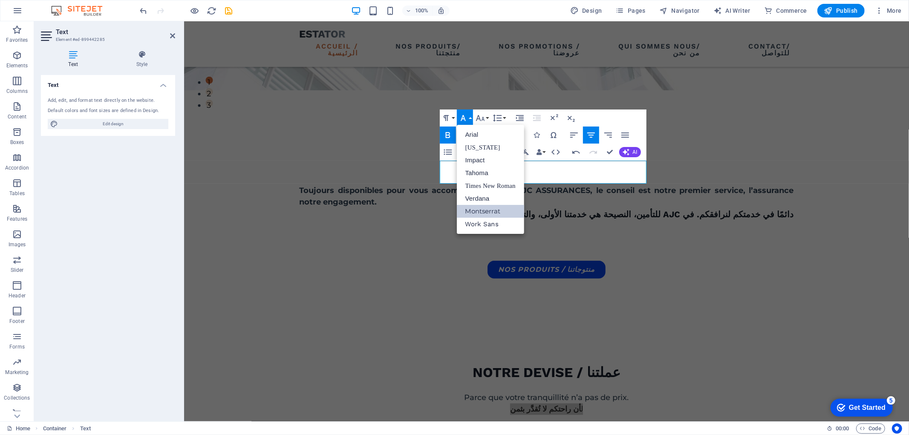
scroll to position [0, 0]
click at [481, 119] on icon "button" at bounding box center [480, 118] width 10 height 10
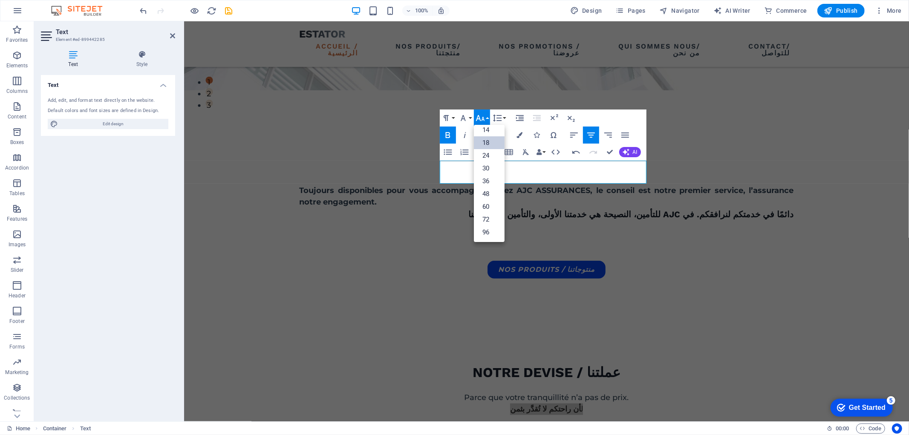
scroll to position [68, 0]
click at [488, 164] on link "30" at bounding box center [489, 168] width 31 height 13
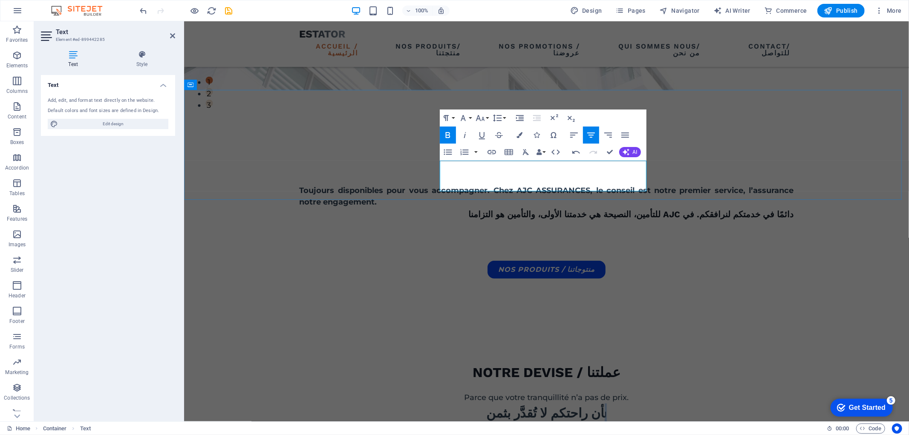
click at [608, 403] on p "ل أن راحتكم لا تُقدَّر بثمن" at bounding box center [546, 412] width 495 height 19
click at [589, 403] on p "ل أن راحتكم لا تُقدَّر بثمن" at bounding box center [546, 412] width 495 height 19
click at [486, 119] on button "Font Size" at bounding box center [482, 118] width 16 height 17
click at [491, 207] on link "60" at bounding box center [489, 207] width 31 height 13
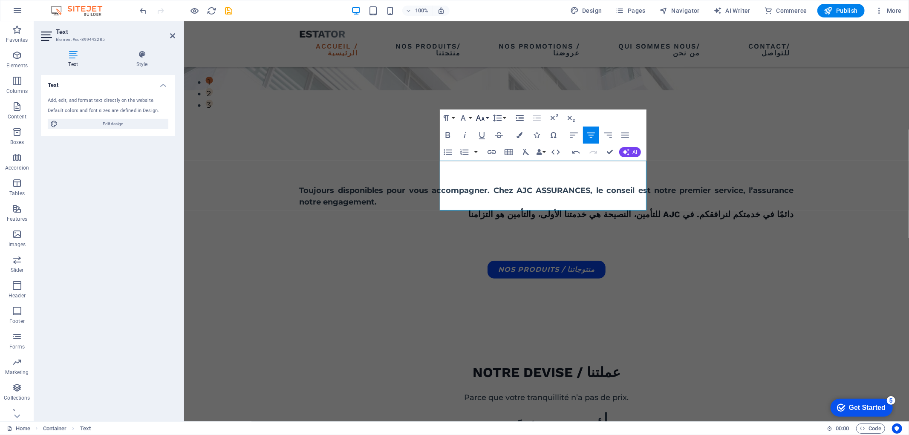
click at [482, 122] on icon "button" at bounding box center [480, 118] width 10 height 10
click at [491, 195] on link "48" at bounding box center [489, 194] width 31 height 13
click at [482, 118] on icon "button" at bounding box center [480, 118] width 10 height 10
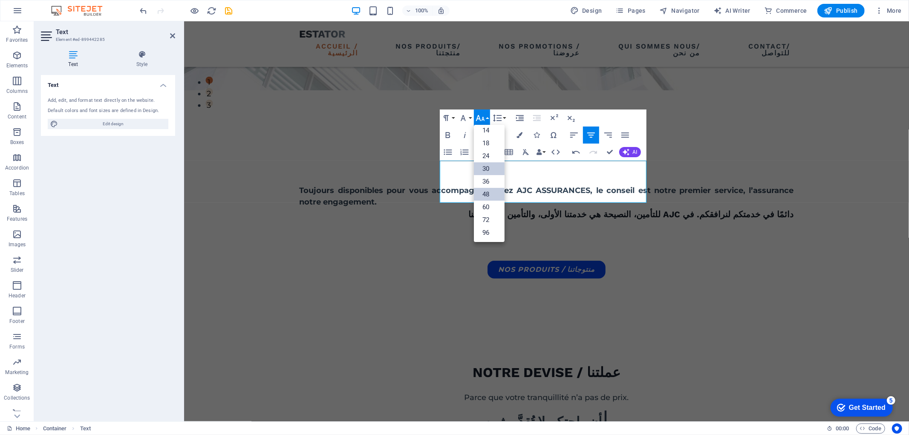
click at [487, 170] on link "30" at bounding box center [489, 168] width 31 height 13
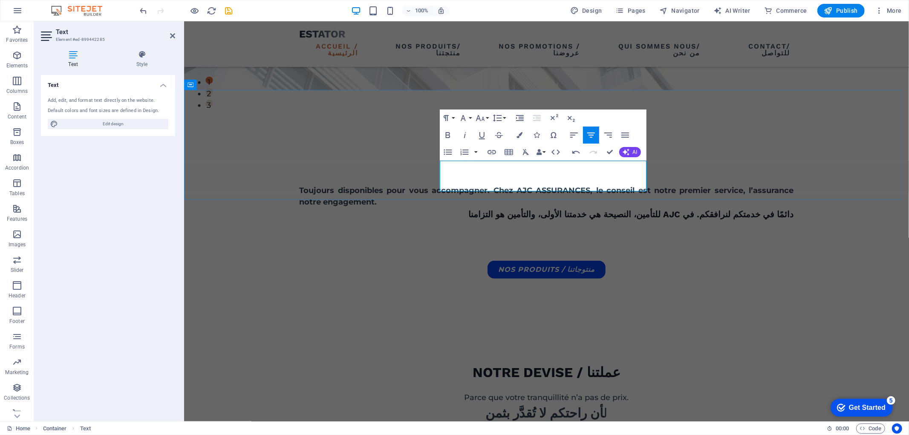
click at [603, 403] on p "ل أن راحتكم لا تُقدَّر بثمن" at bounding box center [546, 412] width 495 height 19
click at [672, 321] on div "nOTRE DEVISE / عملتنا Parce que votre tranquillité n’a pas de prix. ل أن راحتكم…" at bounding box center [546, 376] width 725 height 110
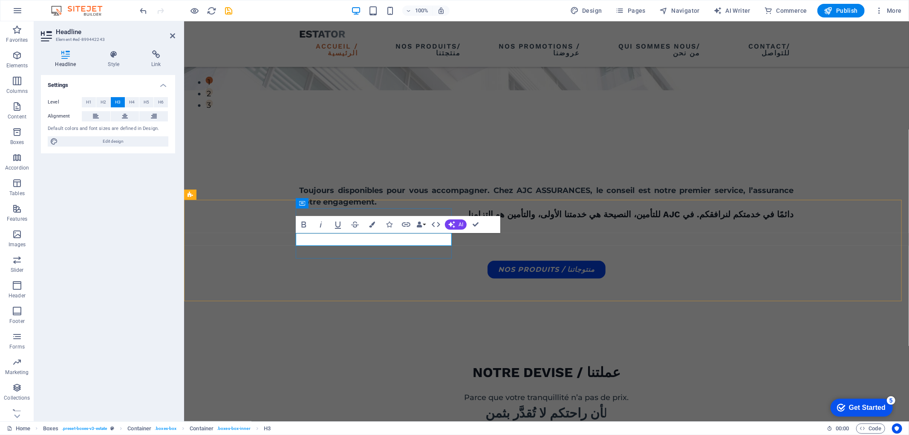
drag, startPoint x: 388, startPoint y: 242, endPoint x: 356, endPoint y: 233, distance: 33.1
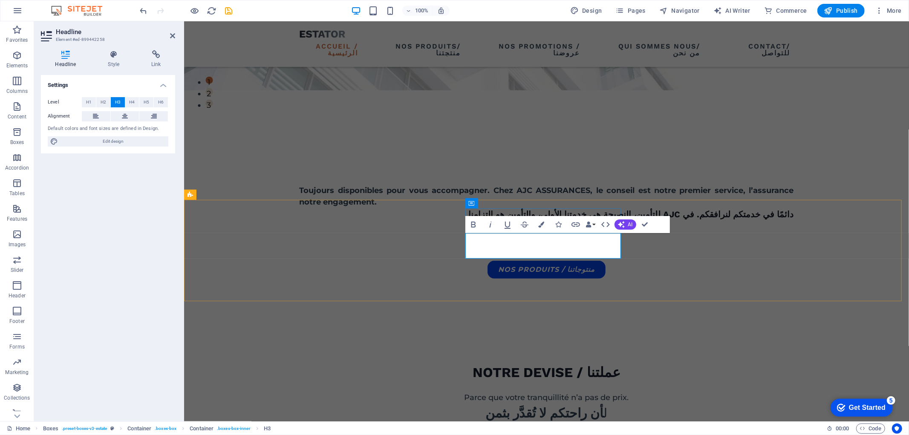
drag, startPoint x: 572, startPoint y: 251, endPoint x: 511, endPoint y: 240, distance: 62.0
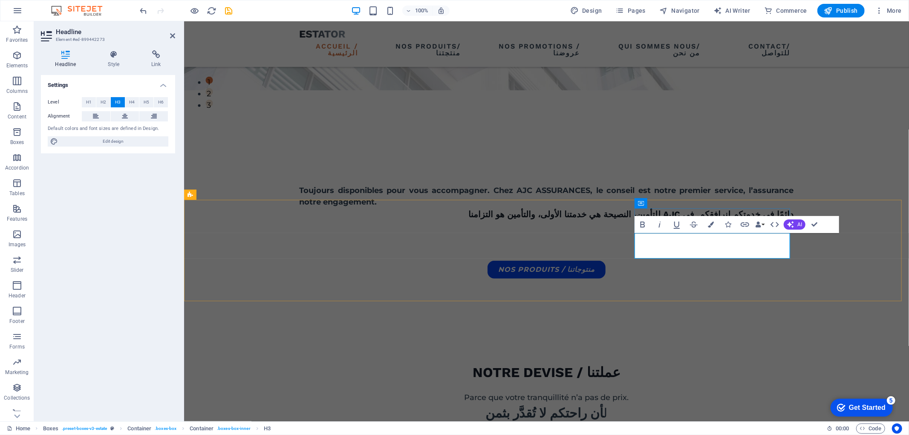
drag, startPoint x: 757, startPoint y: 254, endPoint x: 668, endPoint y: 241, distance: 90.4
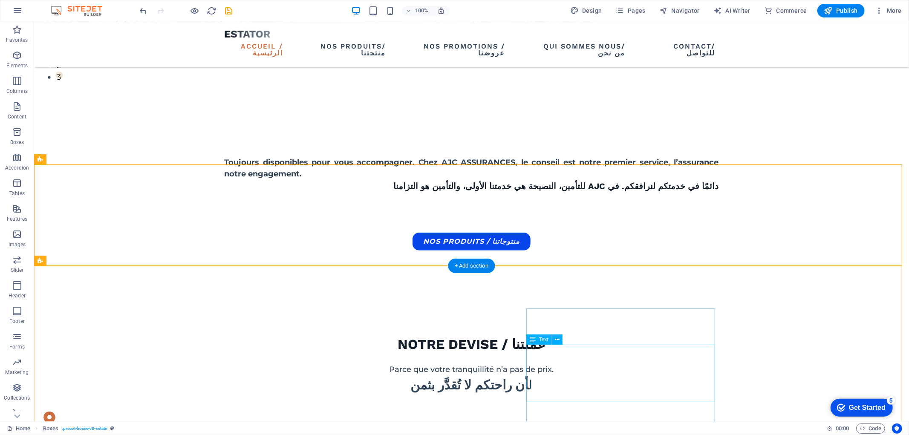
scroll to position [379, 0]
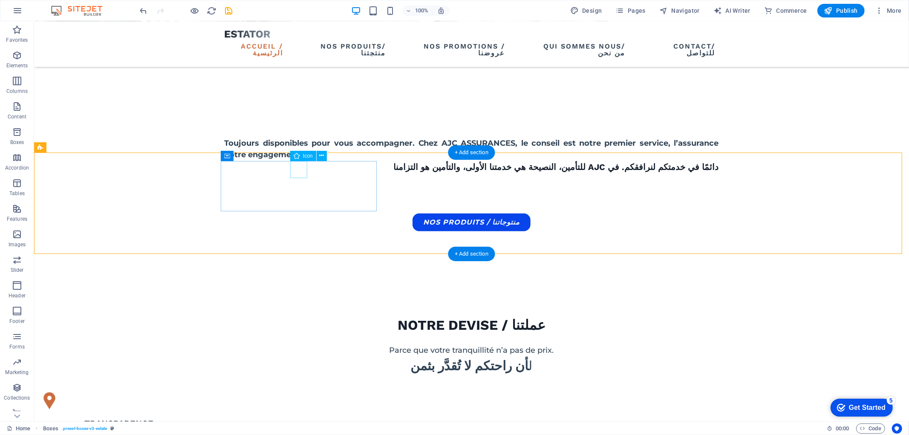
click at [196, 392] on figure at bounding box center [119, 400] width 156 height 17
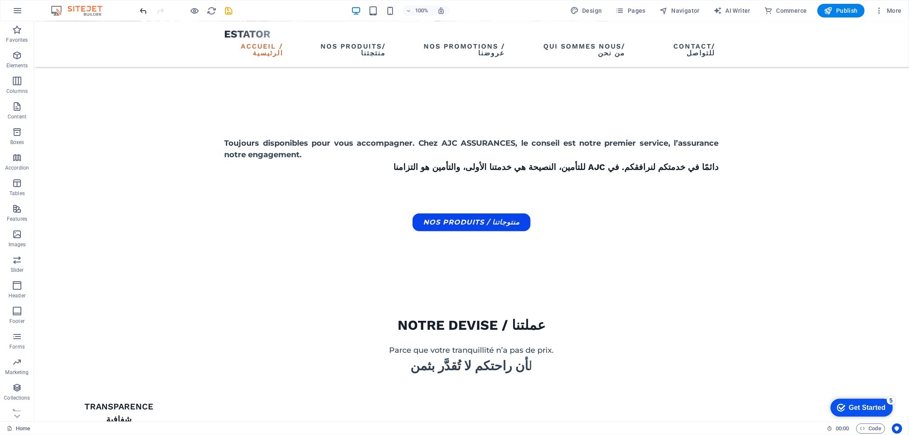
click at [141, 10] on icon "undo" at bounding box center [144, 11] width 10 height 10
click at [196, 392] on figure at bounding box center [119, 400] width 156 height 17
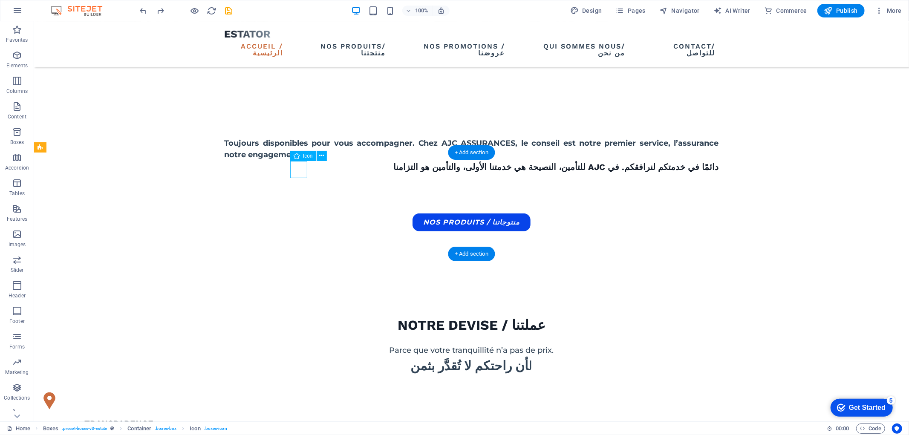
click at [196, 392] on figure at bounding box center [119, 400] width 156 height 17
select select "xMidYMid"
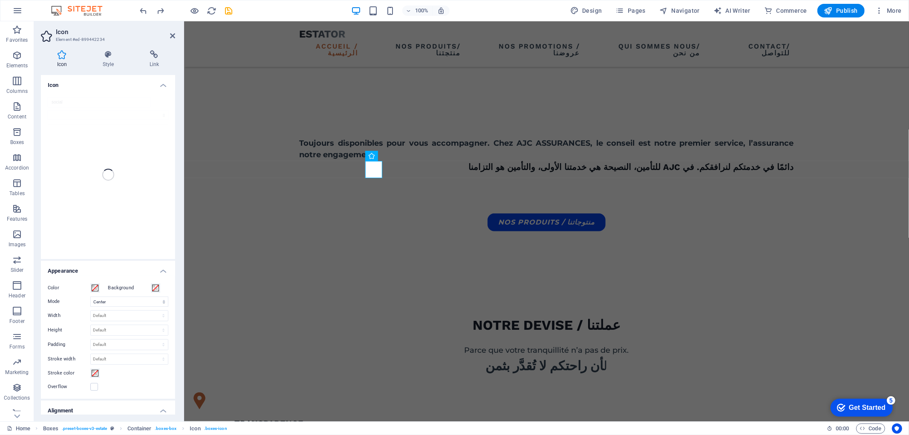
click at [165, 84] on h4 "Icon" at bounding box center [108, 82] width 134 height 15
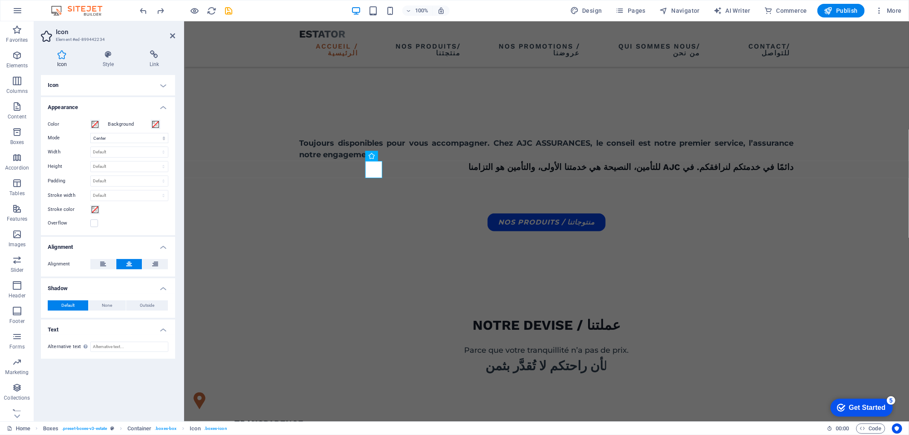
click at [165, 84] on h4 "Icon" at bounding box center [108, 85] width 134 height 20
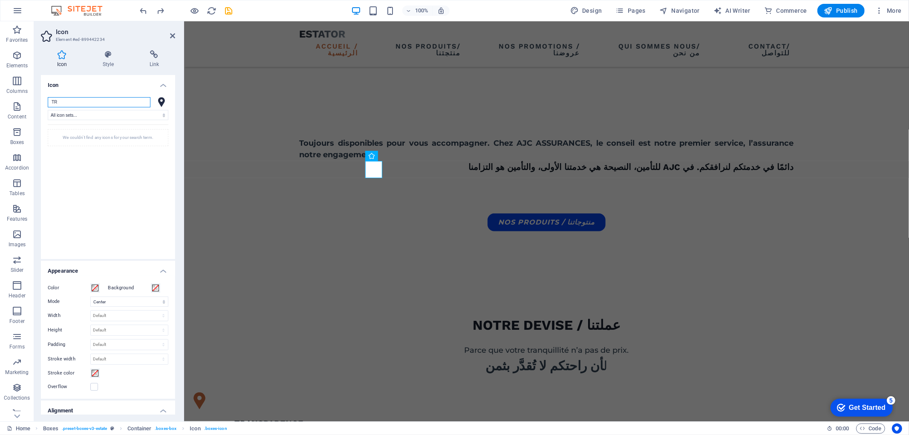
type input "T"
click at [84, 100] on input "search" at bounding box center [99, 102] width 103 height 10
paste input "transparency"
type input "transparency"
click at [159, 101] on icon at bounding box center [161, 102] width 7 height 10
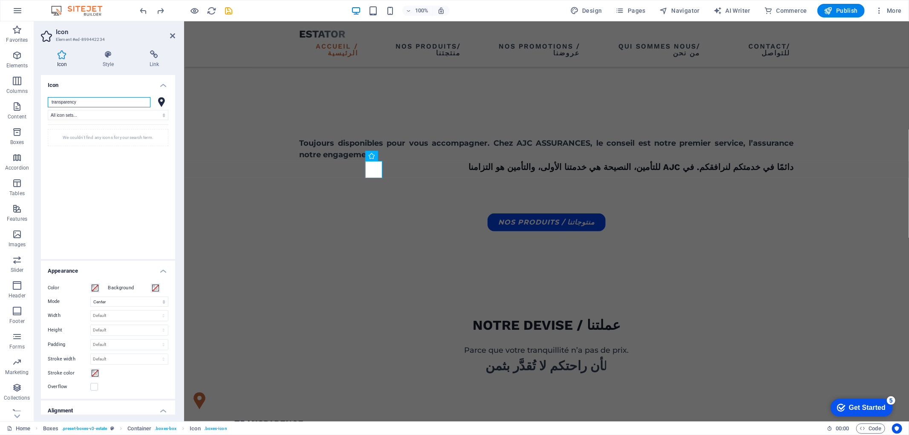
click at [130, 101] on input "transparency" at bounding box center [99, 102] width 103 height 10
click at [112, 101] on input "transparency" at bounding box center [99, 102] width 103 height 10
click at [101, 114] on select "All icon sets... IcoFont Ionicons FontAwesome Brands FontAwesome Duotone FontAw…" at bounding box center [108, 115] width 121 height 10
click at [48, 110] on select "All icon sets... IcoFont Ionicons FontAwesome Brands FontAwesome Duotone FontAw…" at bounding box center [108, 115] width 121 height 10
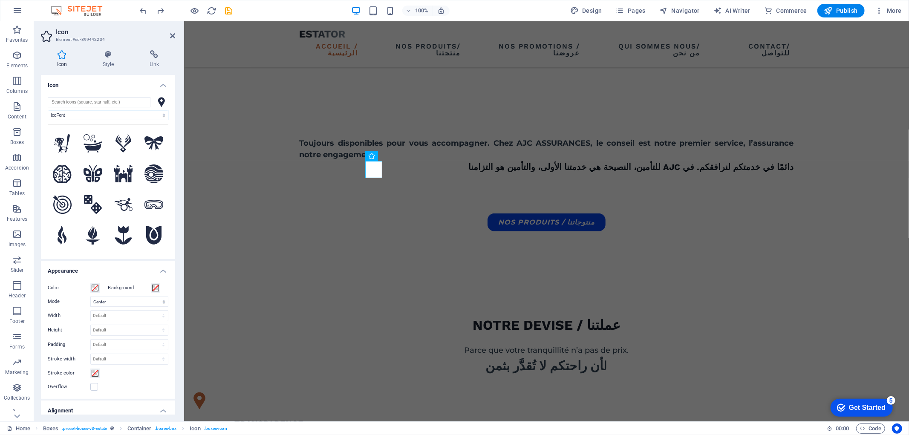
click at [141, 116] on select "All icon sets... IcoFont Ionicons FontAwesome Brands FontAwesome Duotone FontAw…" at bounding box center [108, 115] width 121 height 10
click at [48, 110] on select "All icon sets... IcoFont Ionicons FontAwesome Brands FontAwesome Duotone FontAw…" at bounding box center [108, 115] width 121 height 10
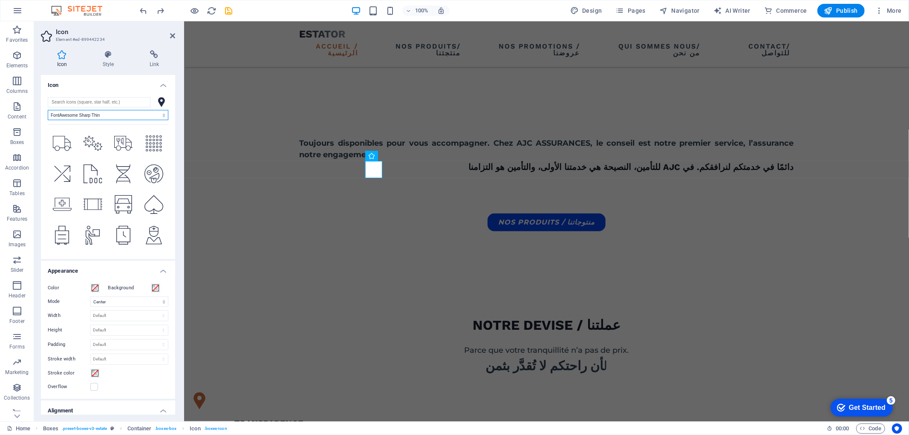
click at [113, 117] on select "All icon sets... IcoFont Ionicons FontAwesome Brands FontAwesome Duotone FontAw…" at bounding box center [108, 115] width 121 height 10
click at [48, 110] on select "All icon sets... IcoFont Ionicons FontAwesome Brands FontAwesome Duotone FontAw…" at bounding box center [108, 115] width 121 height 10
click at [113, 116] on select "All icon sets... IcoFont Ionicons FontAwesome Brands FontAwesome Duotone FontAw…" at bounding box center [108, 115] width 121 height 10
select select "font-awesome-sharp-regular"
click at [48, 110] on select "All icon sets... IcoFont Ionicons FontAwesome Brands FontAwesome Duotone FontAw…" at bounding box center [108, 115] width 121 height 10
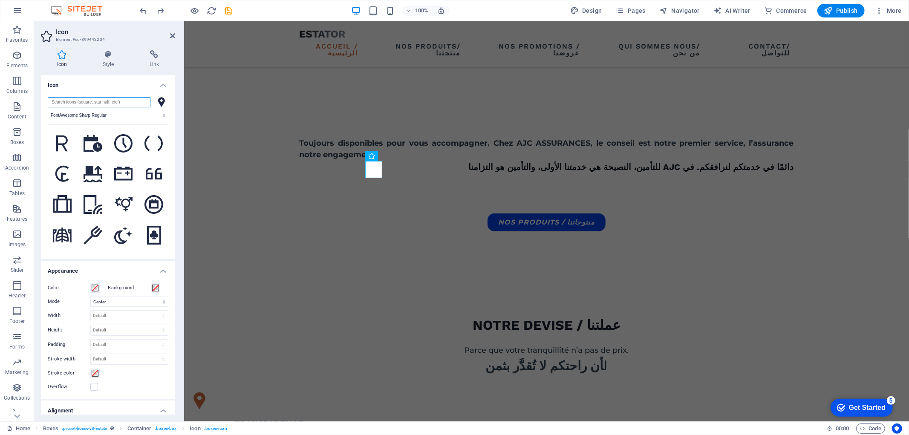
click at [111, 102] on input "search" at bounding box center [99, 102] width 103 height 10
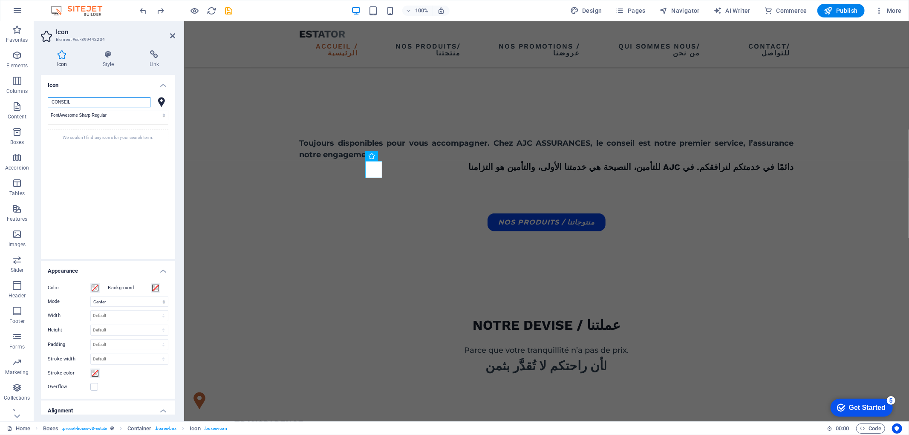
type input "CONSEIL"
click at [120, 120] on div "CONSEIL All icon sets... IcoFont Ionicons FontAwesome Brands FontAwesome Duoton…" at bounding box center [108, 174] width 121 height 155
click at [120, 113] on select "All icon sets... IcoFont Ionicons FontAwesome Brands FontAwesome Duotone FontAw…" at bounding box center [108, 115] width 121 height 10
select select
click at [48, 110] on select "All icon sets... IcoFont Ionicons FontAwesome Brands FontAwesome Duotone FontAw…" at bounding box center [108, 115] width 121 height 10
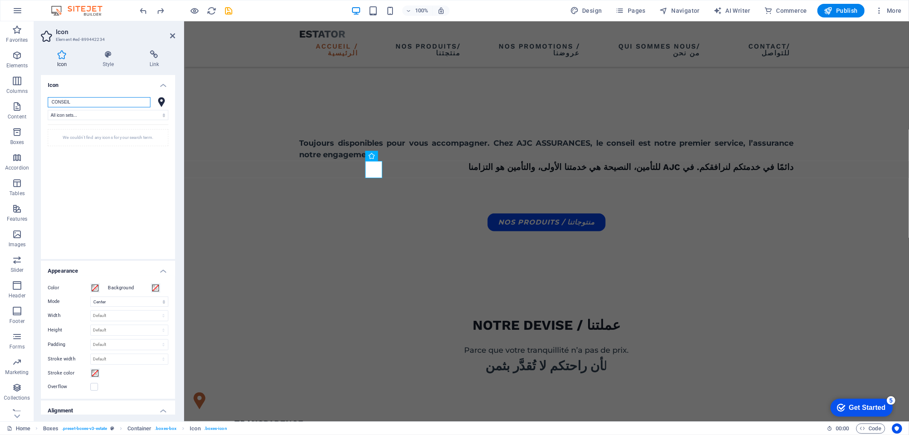
click at [126, 102] on input "CONSEIL" at bounding box center [99, 102] width 103 height 10
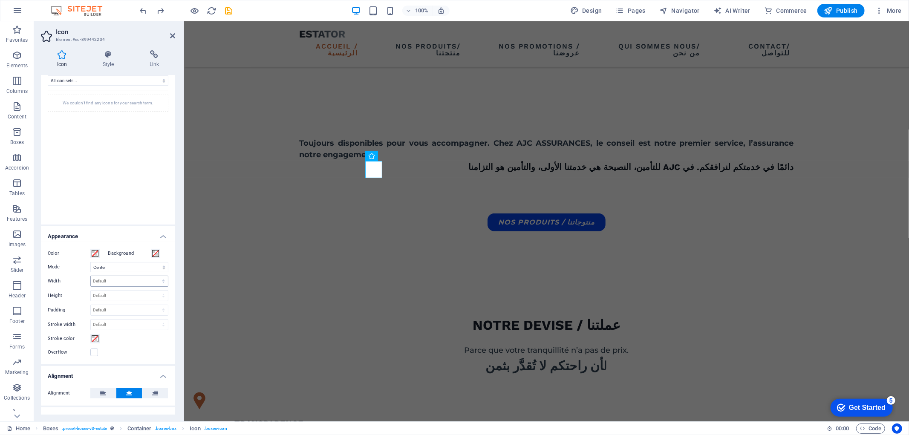
scroll to position [47, 0]
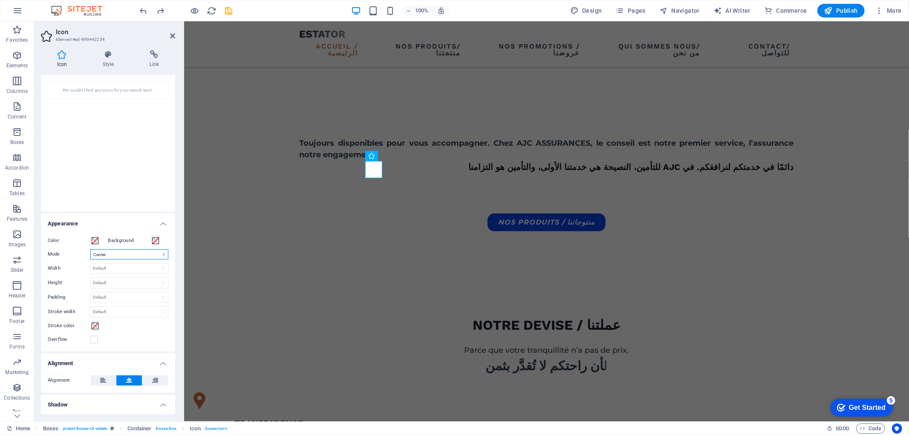
click at [123, 255] on select "Scale Left Center Right" at bounding box center [129, 254] width 78 height 10
click at [346, 392] on figure at bounding box center [269, 400] width 156 height 17
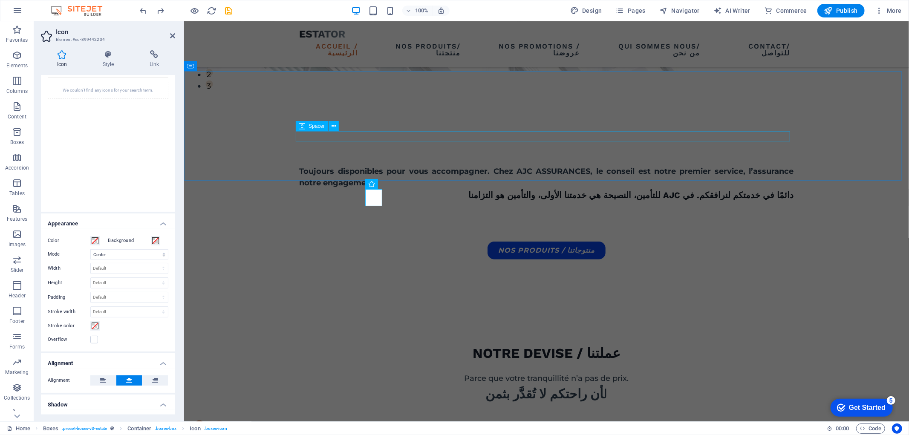
scroll to position [331, 0]
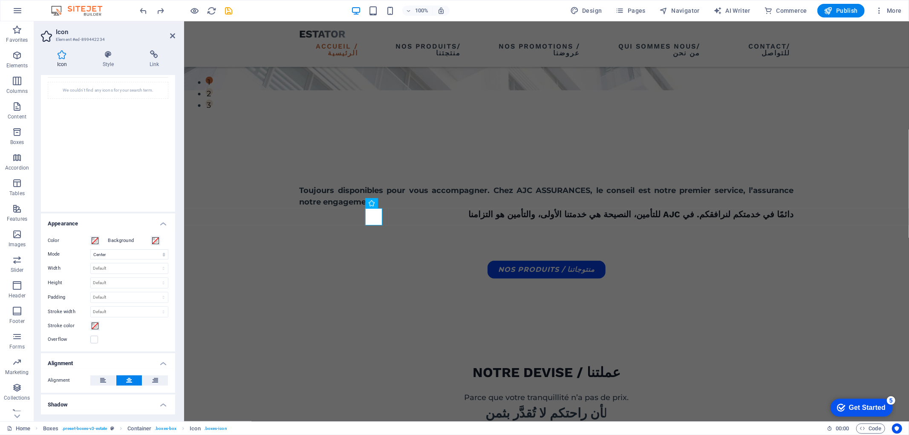
click at [113, 83] on div "We couldn't find any icons for your search term." at bounding box center [108, 90] width 121 height 17
click at [91, 88] on div "We couldn't find any icons for your search term." at bounding box center [108, 90] width 121 height 17
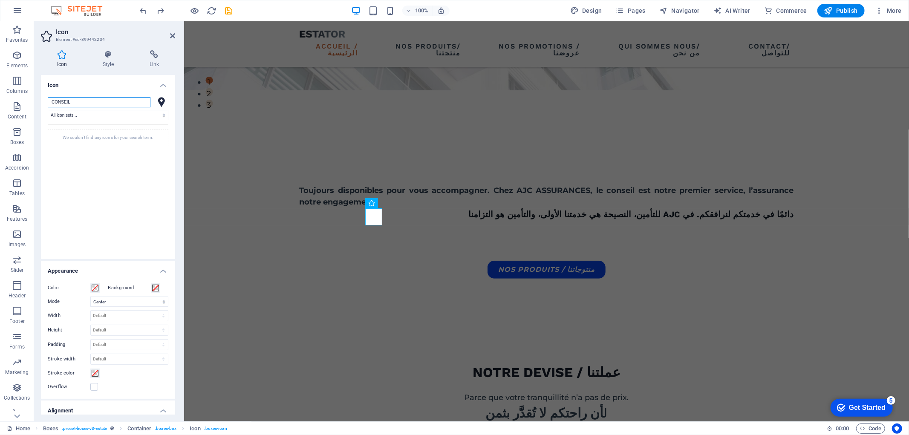
click at [91, 103] on input "CONSEIL" at bounding box center [99, 102] width 103 height 10
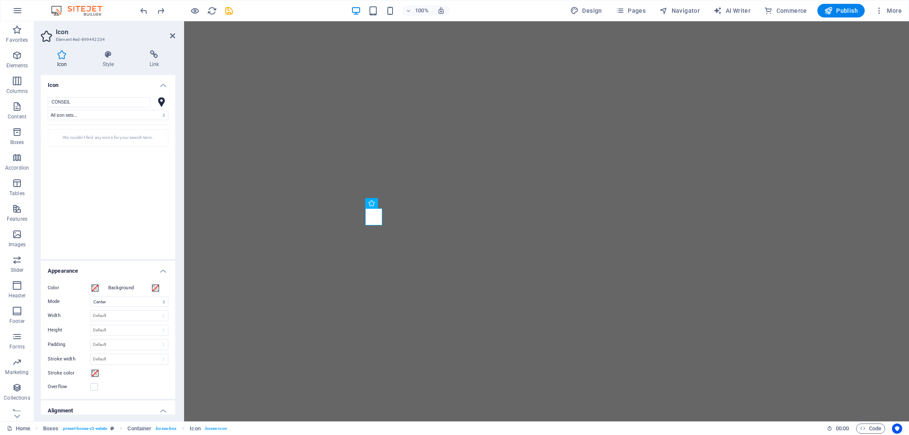
select select "xMidYMid"
click at [91, 103] on input "CONSEIL" at bounding box center [99, 102] width 103 height 10
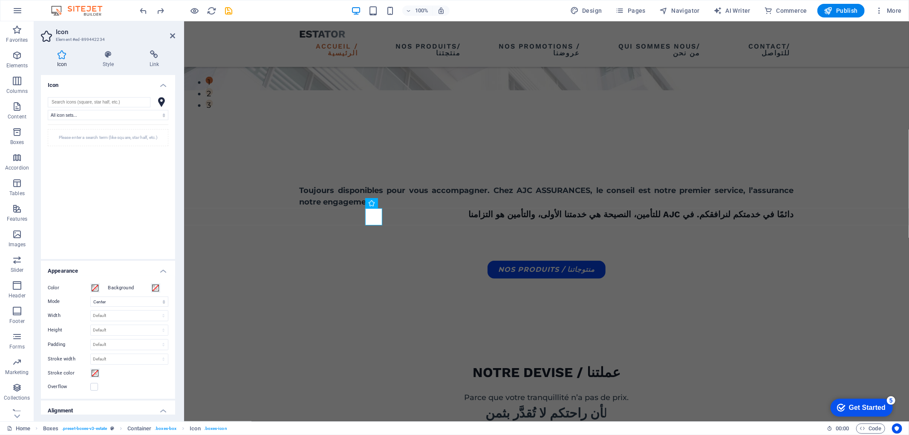
click at [93, 136] on div "Please enter a search term (like square, star half, etc.)" at bounding box center [108, 137] width 121 height 17
click at [114, 112] on select "All icon sets... IcoFont Ionicons FontAwesome Brands FontAwesome Duotone FontAw…" at bounding box center [108, 115] width 121 height 10
click at [48, 110] on select "All icon sets... IcoFont Ionicons FontAwesome Brands FontAwesome Duotone FontAw…" at bounding box center [108, 115] width 121 height 10
click at [104, 104] on input "search" at bounding box center [99, 102] width 103 height 10
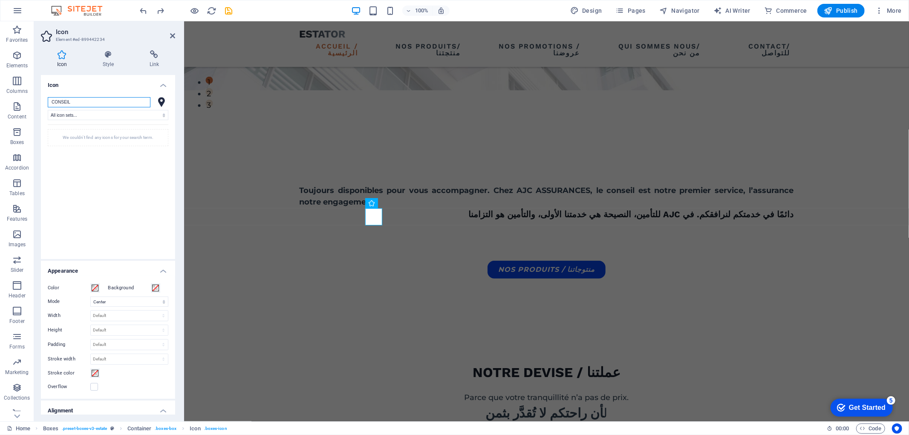
type input "CONSEIL"
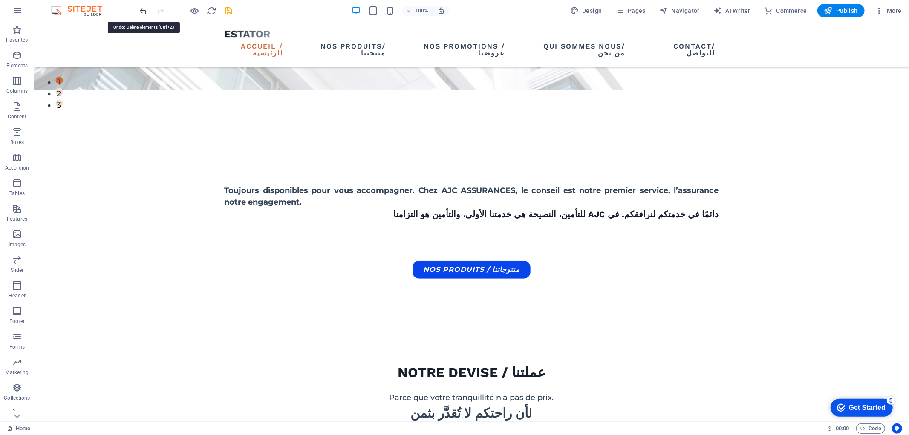
drag, startPoint x: 145, startPoint y: 10, endPoint x: 122, endPoint y: 20, distance: 24.8
click at [145, 10] on icon "undo" at bounding box center [144, 11] width 10 height 10
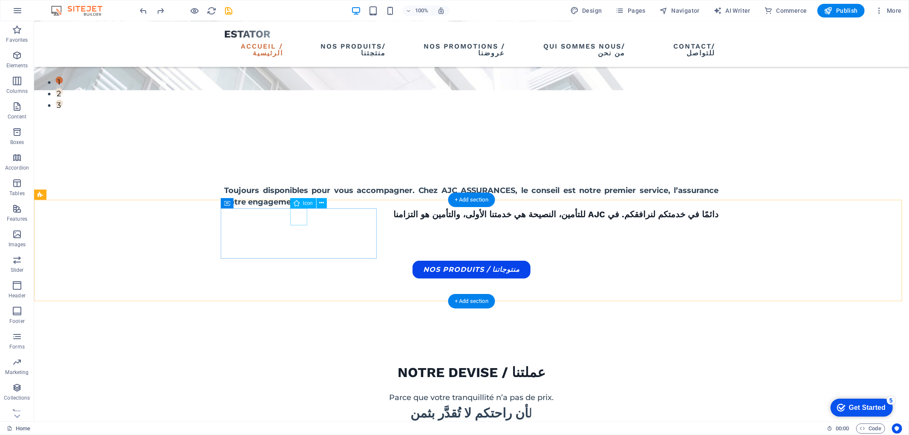
select select "xMidYMid"
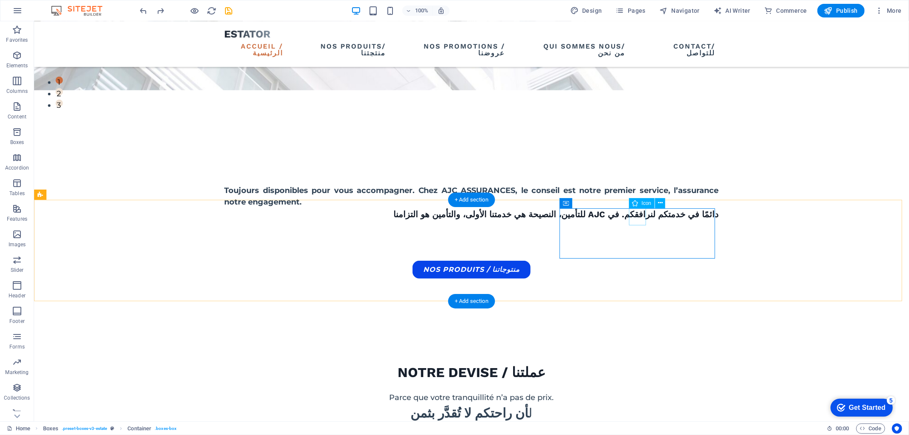
select select "xMidYMid"
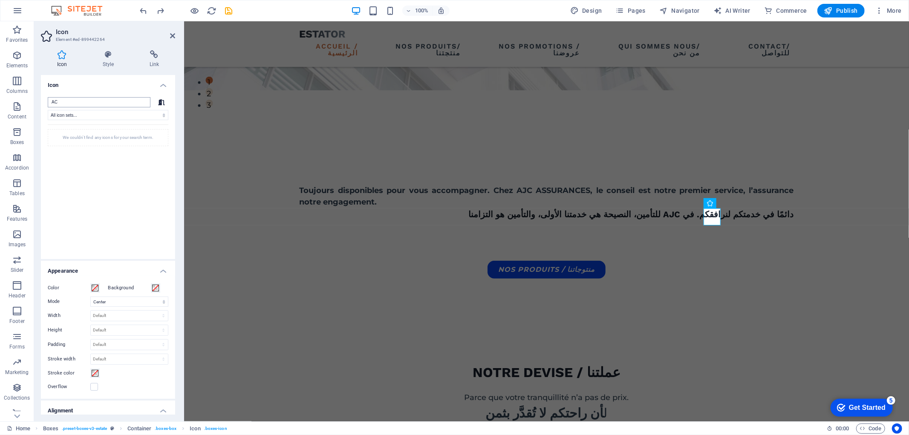
type input "A"
click at [163, 100] on icon at bounding box center [161, 102] width 7 height 6
click at [155, 103] on div at bounding box center [162, 102] width 14 height 10
click at [113, 103] on input "search" at bounding box center [99, 102] width 103 height 10
click at [142, 116] on select "All icon sets... IcoFont Ionicons FontAwesome Brands FontAwesome Duotone FontAw…" at bounding box center [108, 115] width 121 height 10
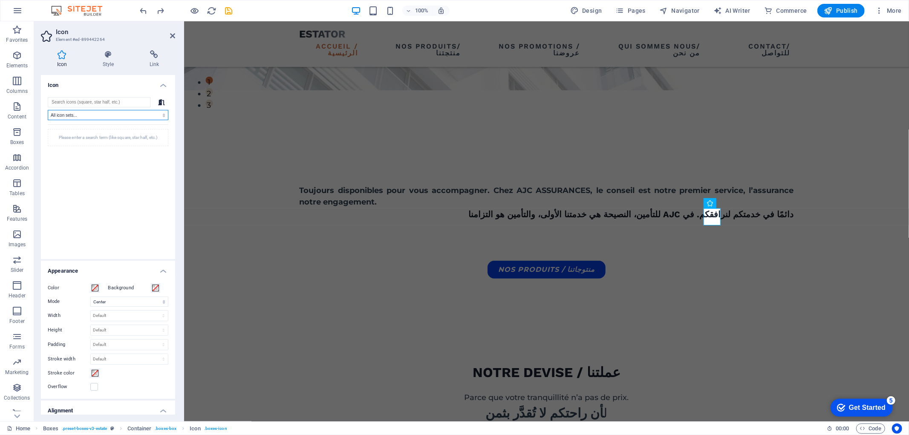
click at [142, 116] on select "All icon sets... IcoFont Ionicons FontAwesome Brands FontAwesome Duotone FontAw…" at bounding box center [108, 115] width 121 height 10
